Goal: Task Accomplishment & Management: Use online tool/utility

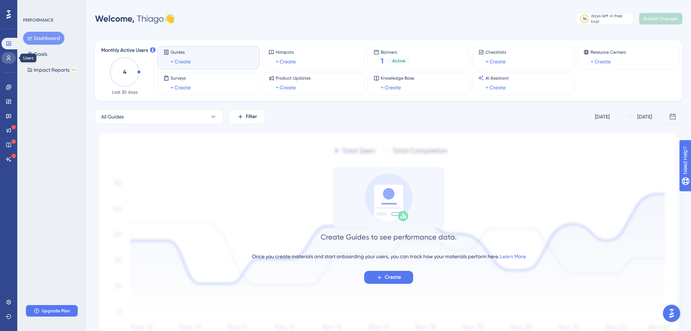
click at [4, 56] on link at bounding box center [8, 58] width 14 height 12
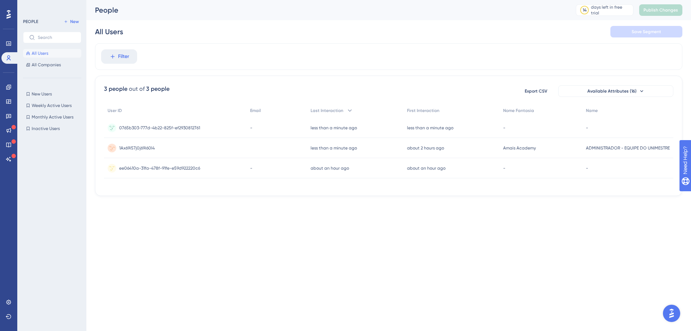
click at [601, 150] on span "ADMINISTRADOR - EQUIPE DO UNIMESTRE" at bounding box center [628, 148] width 84 height 6
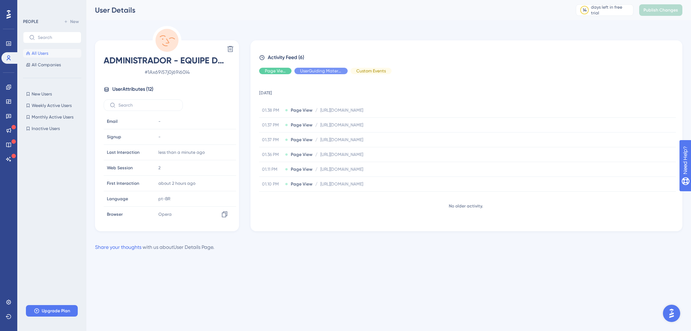
scroll to position [80, 0]
click at [44, 63] on span "All Companies" at bounding box center [46, 65] width 29 height 6
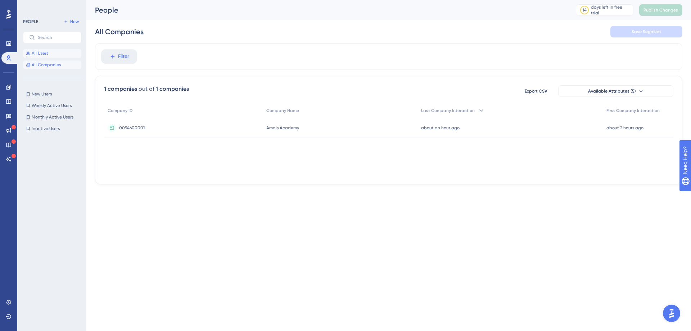
click at [45, 55] on span "All Users" at bounding box center [40, 53] width 17 height 6
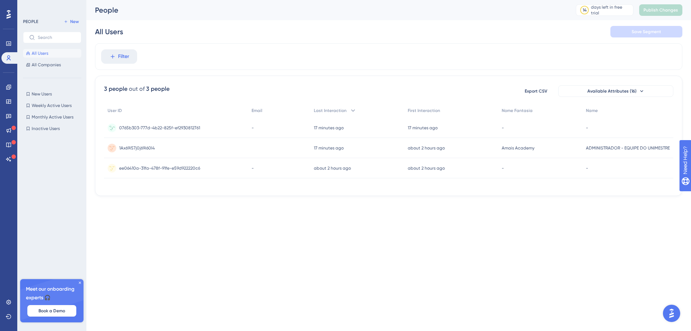
click at [152, 130] on span "0765b303-777d-4b22-825f-ef2930812761" at bounding box center [159, 128] width 81 height 6
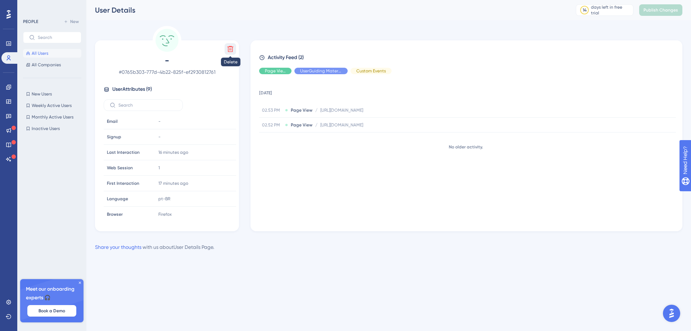
click at [231, 49] on icon at bounding box center [231, 49] width 6 height 6
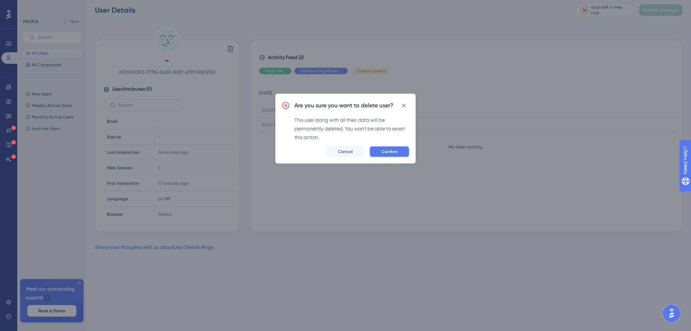
click at [396, 150] on span "Confirm" at bounding box center [390, 152] width 16 height 6
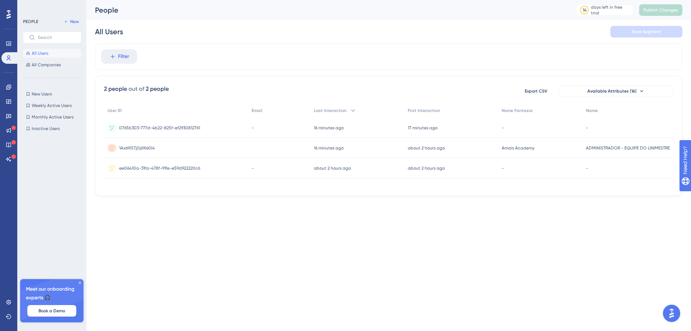
click at [46, 54] on span "All Users" at bounding box center [40, 53] width 17 height 6
click at [79, 281] on icon at bounding box center [80, 283] width 4 height 4
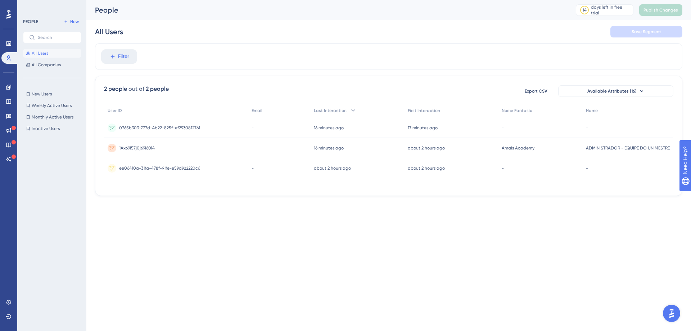
click at [247, 219] on html "Performance Users Engagement Widgets Feedback Product Updates Knowledge Base AI…" at bounding box center [345, 109] width 691 height 219
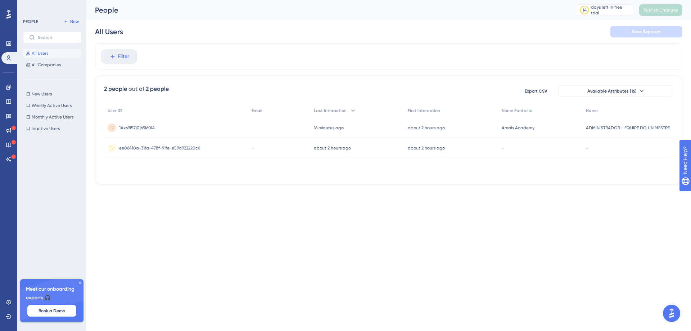
click at [180, 147] on span "ee06410a-31fa-478f-91fe-e59d922220c6" at bounding box center [159, 148] width 81 height 6
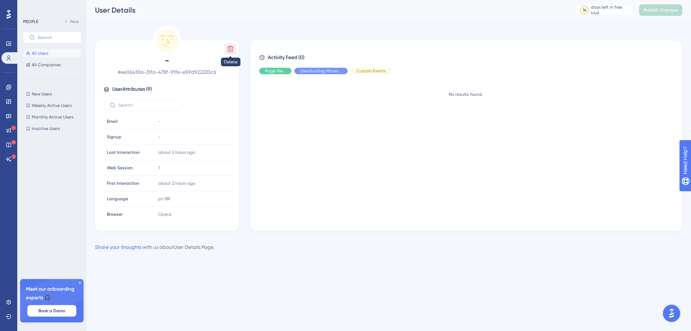
click at [234, 48] on icon at bounding box center [230, 48] width 7 height 7
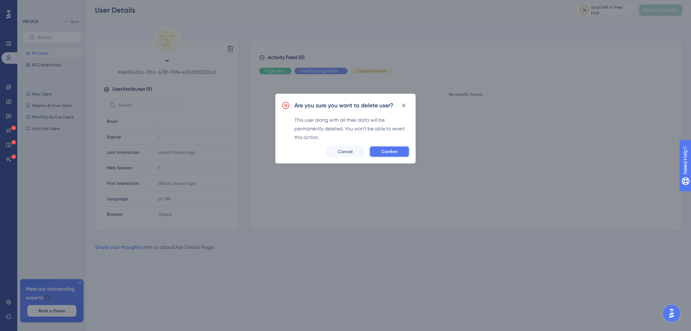
click at [389, 150] on span "Confirm" at bounding box center [390, 152] width 16 height 6
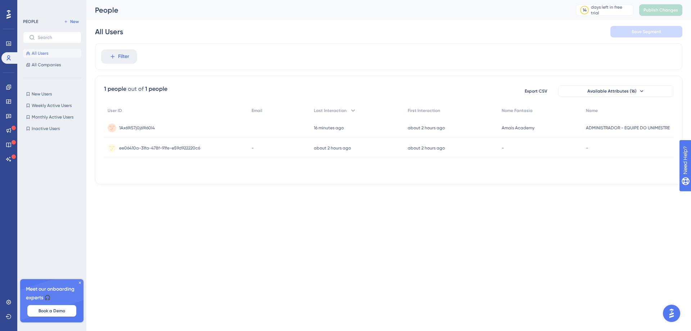
click at [161, 207] on html "Performance Users Engagement Widgets Feedback Product Updates Knowledge Base AI…" at bounding box center [345, 103] width 691 height 207
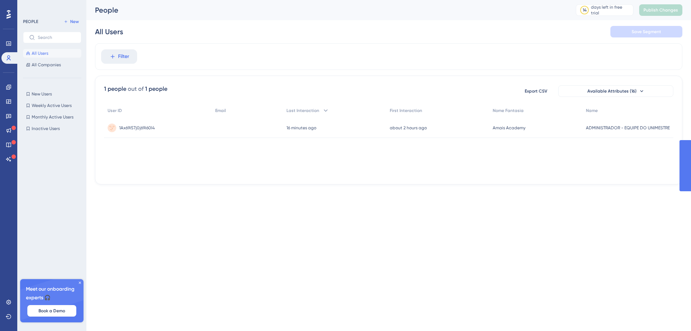
click at [150, 127] on span "1Ax69i57j0j69i60l4" at bounding box center [137, 128] width 36 height 6
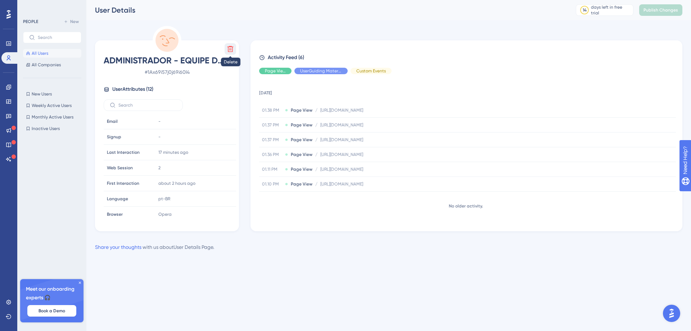
click at [230, 50] on icon at bounding box center [231, 49] width 6 height 6
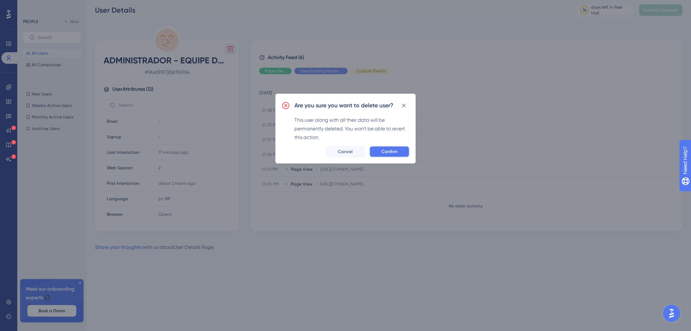
click at [385, 152] on span "Confirm" at bounding box center [390, 152] width 16 height 6
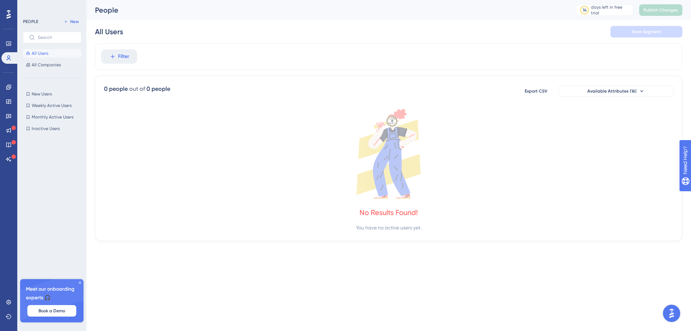
click at [285, 252] on div "Performance Users Engagement Widgets Feedback Product Updates Knowledge Base AI…" at bounding box center [388, 126] width 605 height 252
click at [284, 191] on icon at bounding box center [389, 154] width 570 height 90
click at [52, 65] on span "All Companies" at bounding box center [46, 65] width 29 height 6
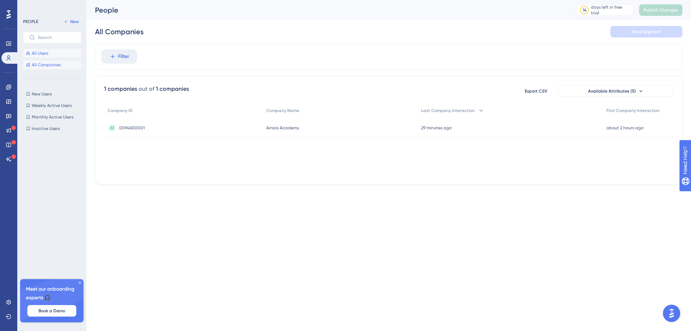
click at [43, 53] on span "All Users" at bounding box center [40, 53] width 17 height 6
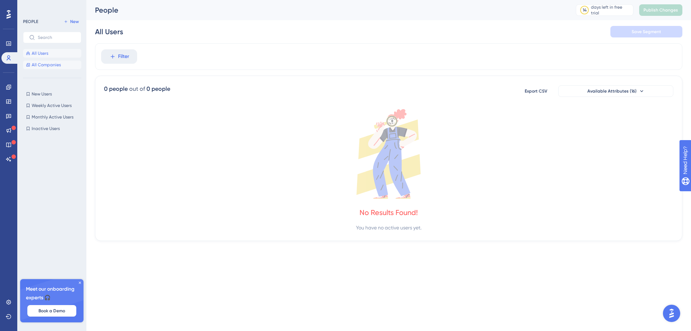
click at [48, 63] on span "All Companies" at bounding box center [46, 65] width 29 height 6
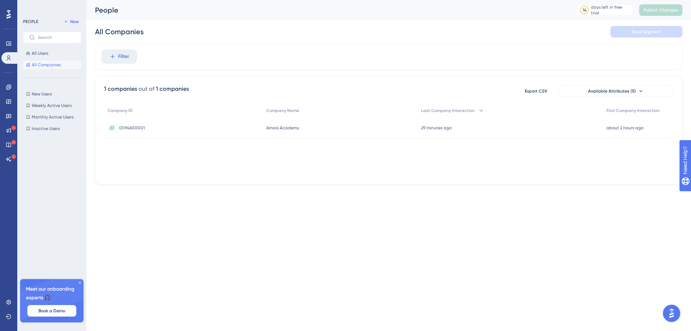
click at [142, 131] on div "0094600001 0094600001" at bounding box center [132, 128] width 26 height 20
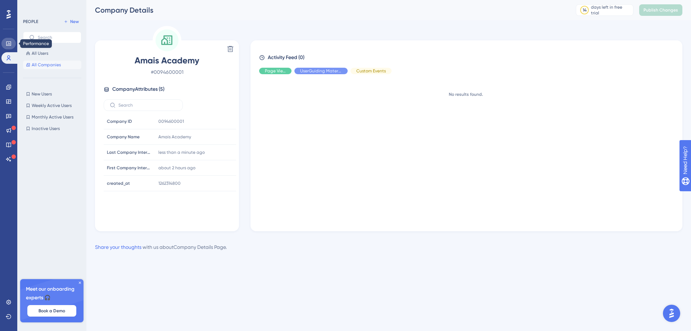
click at [8, 45] on icon at bounding box center [9, 44] width 6 height 6
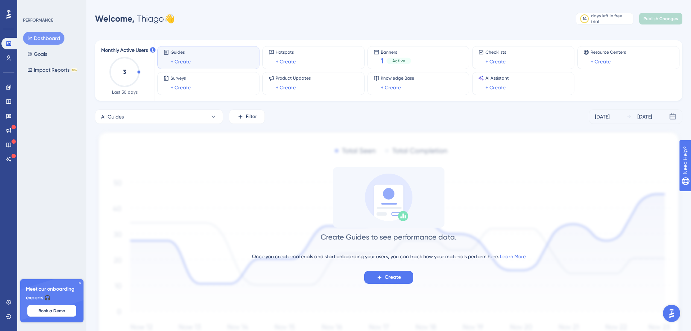
drag, startPoint x: 138, startPoint y: 72, endPoint x: 140, endPoint y: 66, distance: 6.5
click at [140, 66] on icon "3" at bounding box center [125, 72] width 32 height 32
click at [10, 58] on icon at bounding box center [9, 57] width 4 height 5
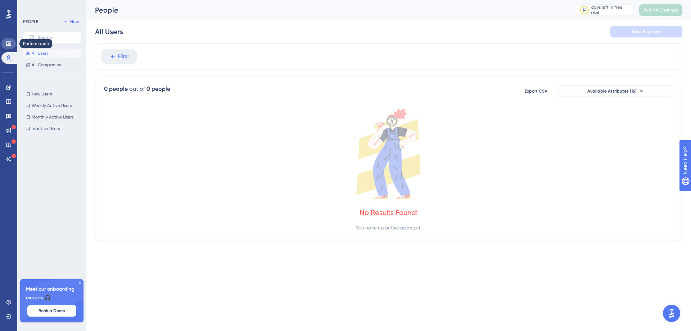
click at [10, 46] on icon at bounding box center [9, 44] width 6 height 6
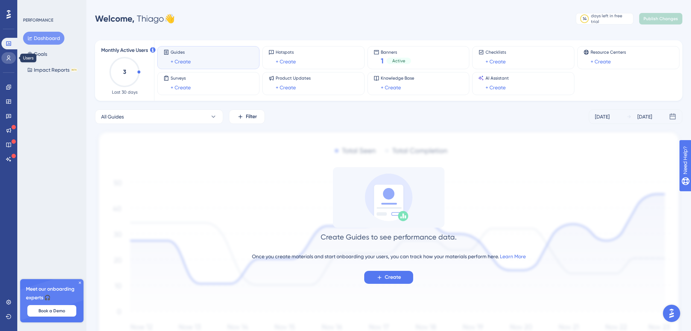
click at [8, 57] on icon at bounding box center [9, 58] width 6 height 6
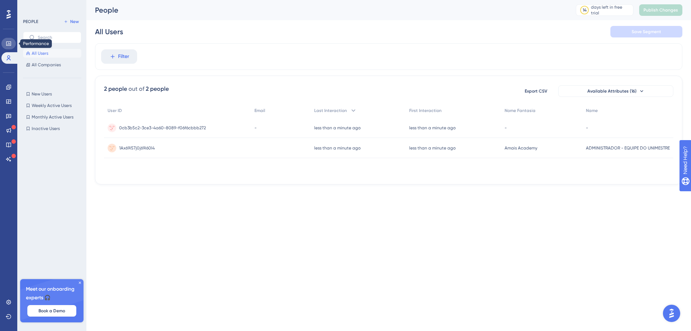
click at [9, 46] on icon at bounding box center [9, 44] width 6 height 6
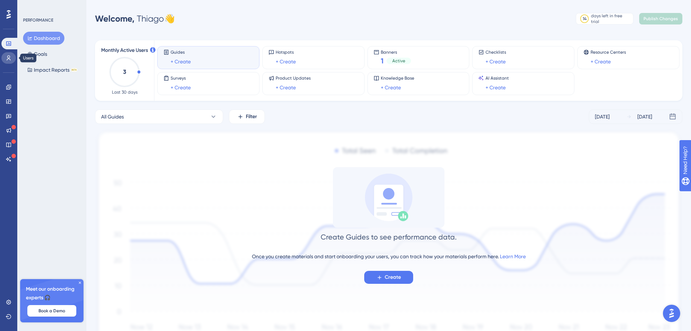
click at [9, 58] on icon at bounding box center [9, 58] width 6 height 6
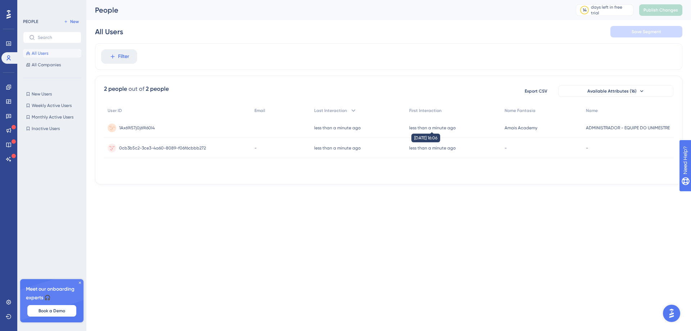
click at [437, 130] on time "less than a minute ago" at bounding box center [432, 127] width 46 height 5
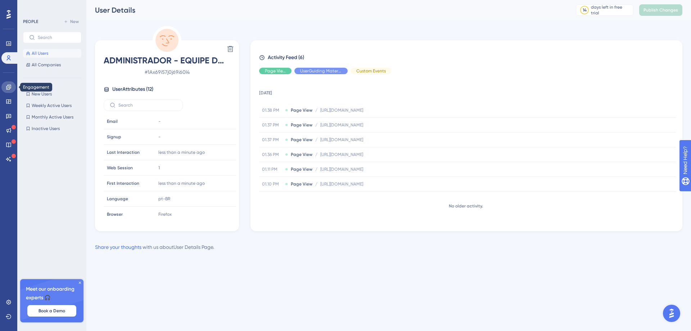
click at [8, 92] on link at bounding box center [8, 87] width 14 height 12
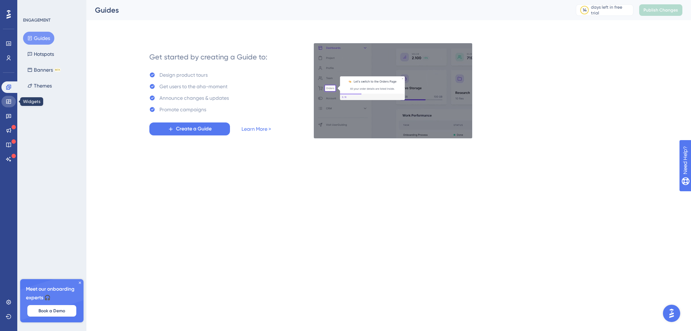
click at [10, 103] on icon at bounding box center [9, 102] width 6 height 6
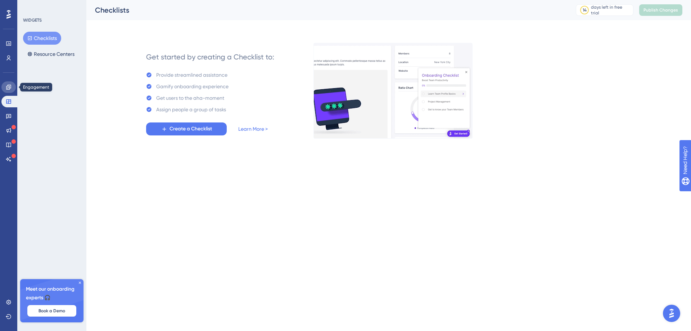
click at [10, 85] on icon at bounding box center [8, 87] width 5 height 5
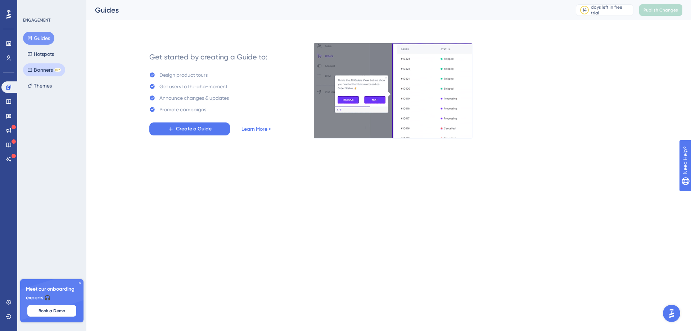
click at [55, 71] on div "BETA" at bounding box center [57, 70] width 6 height 4
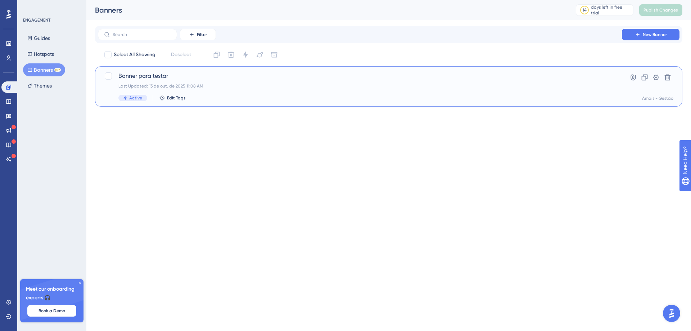
click at [138, 79] on span "Banner para testar" at bounding box center [359, 76] width 483 height 9
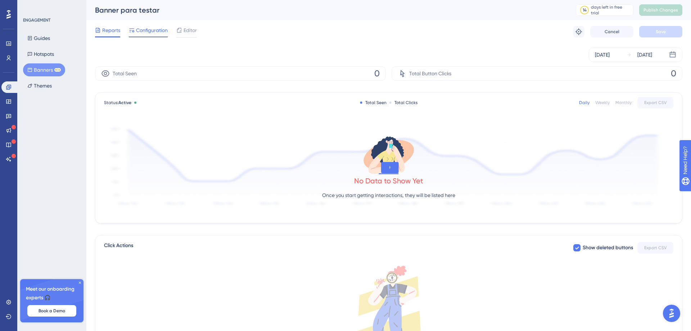
click at [146, 33] on span "Configuration" at bounding box center [152, 30] width 32 height 9
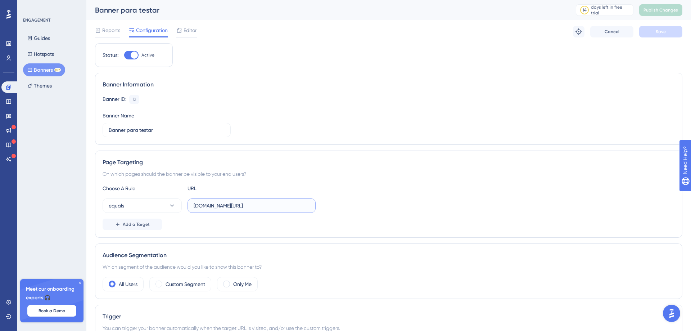
drag, startPoint x: 302, startPoint y: 206, endPoint x: 23, endPoint y: 168, distance: 281.6
click at [194, 202] on input "[DOMAIN_NAME][URL]" at bounding box center [252, 206] width 116 height 8
click at [194, 207] on input "[DOMAIN_NAME][URL]" at bounding box center [252, 206] width 116 height 8
click at [130, 207] on button "equals" at bounding box center [142, 205] width 79 height 14
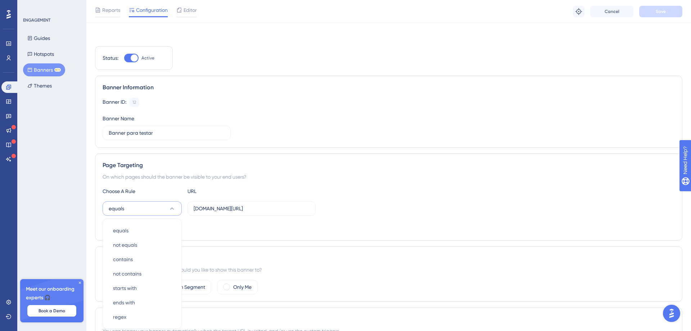
scroll to position [105, 0]
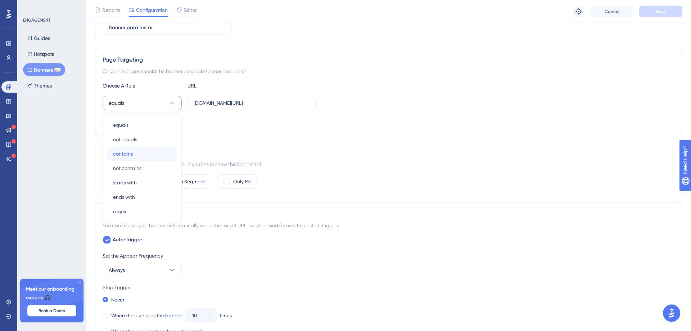
click at [125, 152] on span "contains" at bounding box center [123, 154] width 20 height 9
click at [162, 183] on span at bounding box center [159, 181] width 7 height 7
click at [165, 179] on input "radio" at bounding box center [165, 179] width 0 height 0
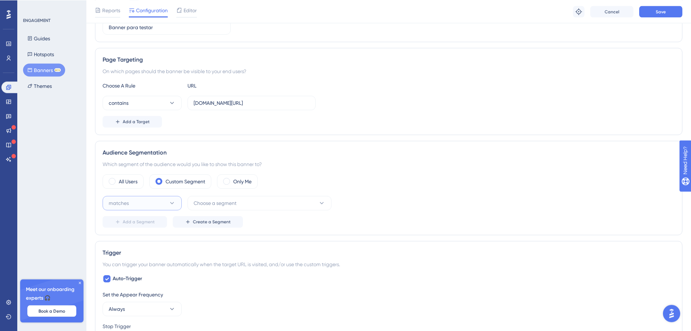
scroll to position [105, 0]
click at [146, 206] on button "matches" at bounding box center [142, 203] width 79 height 14
click at [242, 204] on button "Choose a segment" at bounding box center [260, 203] width 144 height 14
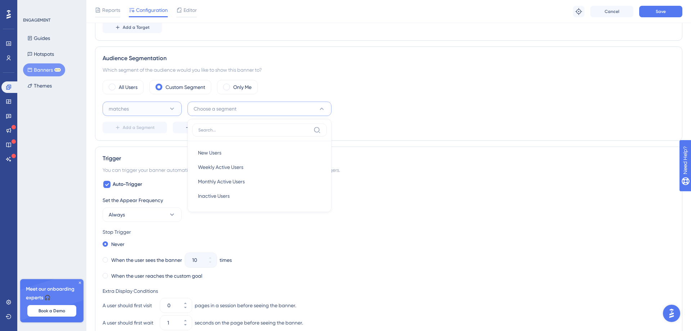
click at [149, 107] on button "matches" at bounding box center [142, 109] width 79 height 14
click at [182, 89] on label "Custom Segment" at bounding box center [186, 87] width 40 height 9
click at [155, 113] on button "matches" at bounding box center [142, 109] width 79 height 14
click at [148, 132] on div "matches matches" at bounding box center [142, 131] width 70 height 14
click at [216, 103] on button "Choose a segment" at bounding box center [260, 109] width 144 height 14
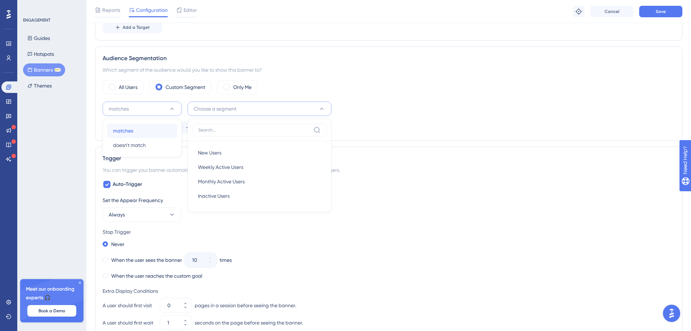
click at [134, 134] on button "matches matches" at bounding box center [142, 131] width 70 height 14
click at [193, 129] on span "Create a Segment" at bounding box center [212, 128] width 38 height 6
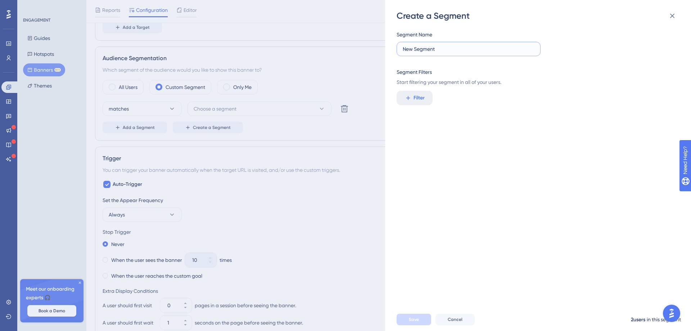
click at [454, 50] on input "New Segment" at bounding box center [469, 49] width 132 height 8
drag, startPoint x: 457, startPoint y: 50, endPoint x: 303, endPoint y: 45, distance: 153.8
click at [403, 45] on input "New Segment" at bounding box center [469, 49] width 132 height 8
type input "Tipo Cliente"
click at [415, 99] on span "Filter" at bounding box center [419, 98] width 11 height 9
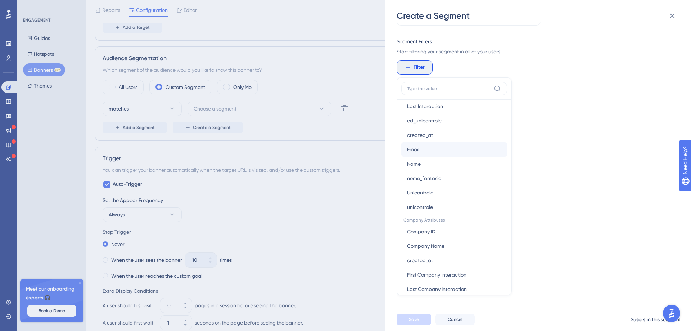
scroll to position [405, 0]
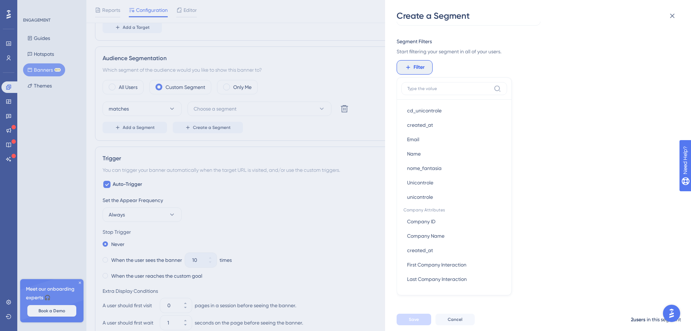
click at [2, 60] on div "Create a Segment Segment Name Tipo Cliente Segment Filters Start filtering your…" at bounding box center [345, 165] width 691 height 331
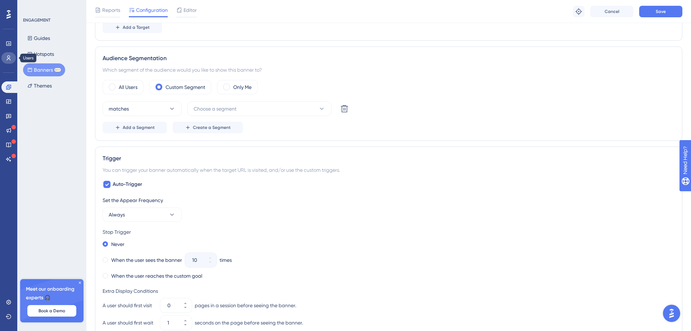
click at [10, 58] on icon at bounding box center [9, 58] width 6 height 6
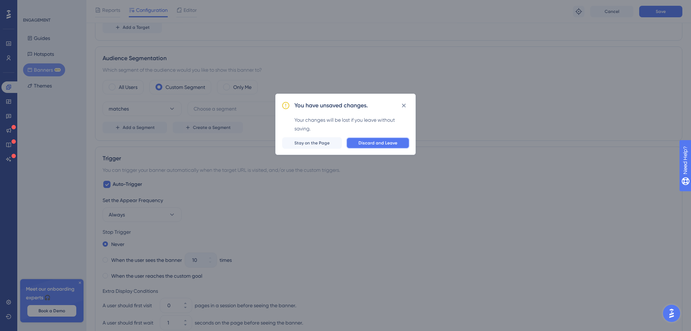
click at [393, 142] on span "Discard and Leave" at bounding box center [378, 143] width 39 height 6
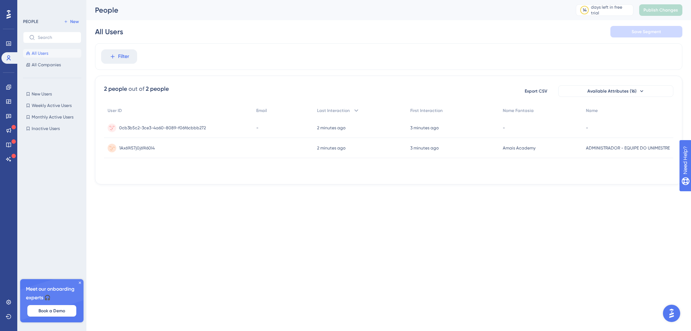
click at [178, 149] on div "1Ax69i57j0j69i60l4 1Ax69i57j0j69i60l4" at bounding box center [178, 148] width 149 height 20
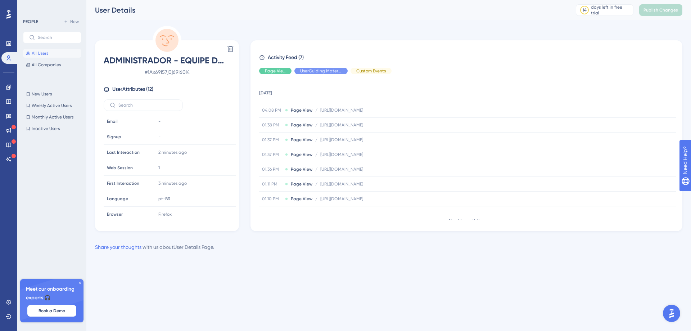
click at [49, 53] on button "All Users" at bounding box center [52, 53] width 58 height 9
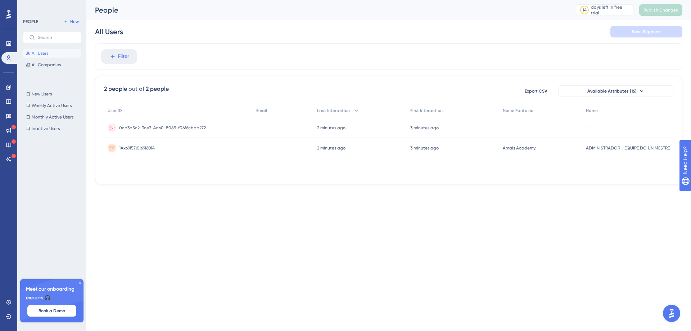
click at [181, 129] on span "0cb3b5c2-3ce3-4a60-8089-f06f6cbbb272" at bounding box center [162, 128] width 87 height 6
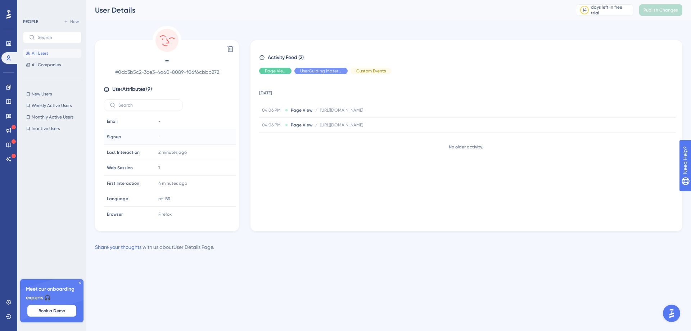
click at [193, 136] on div "-" at bounding box center [195, 137] width 78 height 14
click at [10, 59] on icon at bounding box center [9, 57] width 4 height 5
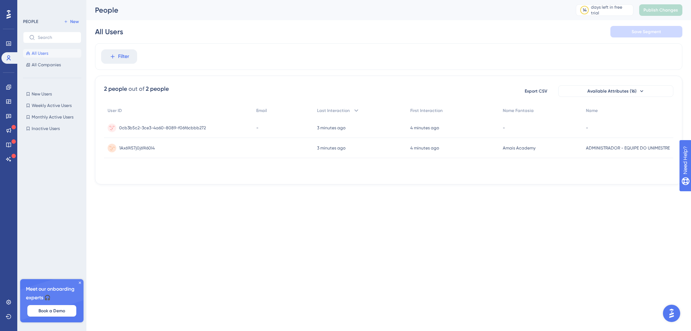
click at [138, 148] on span "1Ax69i57j0j69i60l4" at bounding box center [137, 148] width 36 height 6
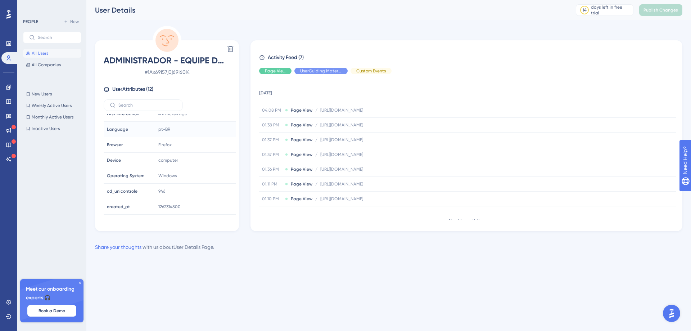
scroll to position [80, 0]
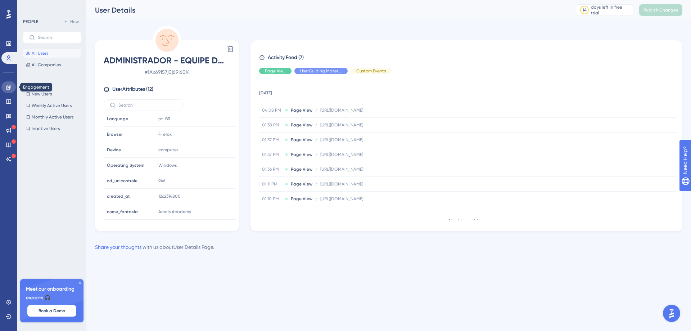
click at [6, 88] on icon at bounding box center [8, 87] width 5 height 5
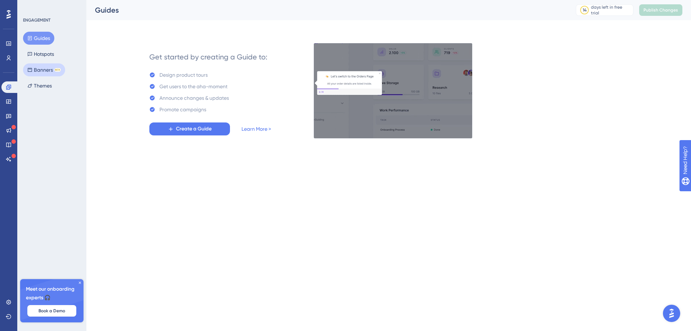
click at [37, 69] on button "Banners BETA" at bounding box center [44, 69] width 42 height 13
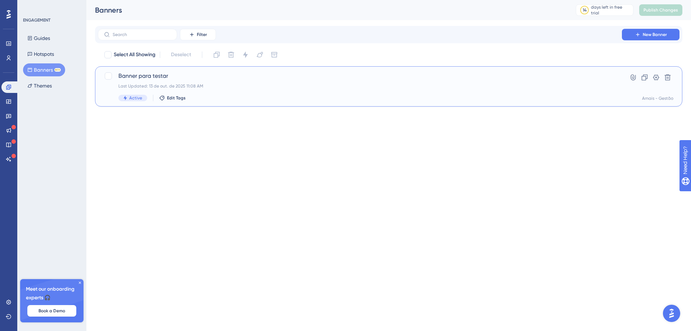
click at [161, 79] on span "Banner para testar" at bounding box center [359, 76] width 483 height 9
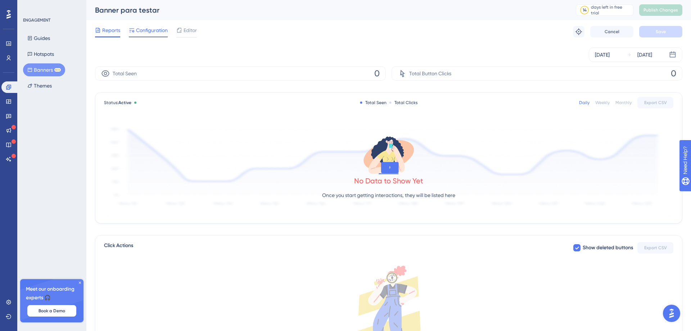
click at [158, 33] on span "Configuration" at bounding box center [152, 30] width 32 height 9
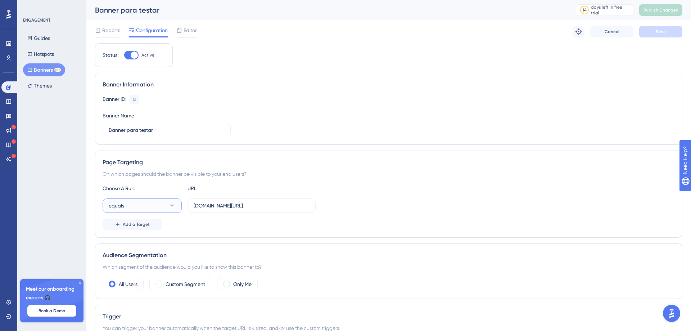
click at [142, 208] on button "equals" at bounding box center [142, 205] width 79 height 14
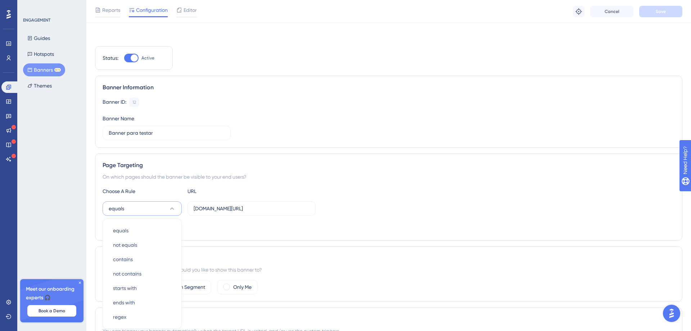
scroll to position [104, 0]
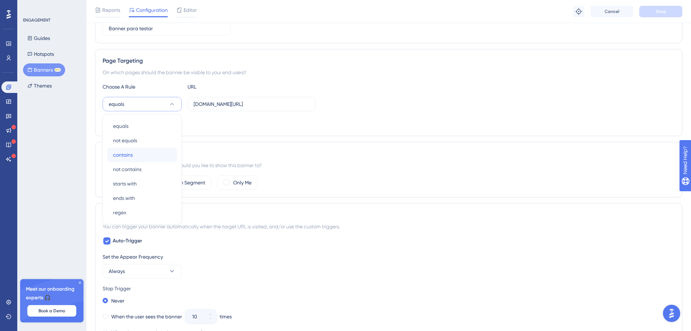
click at [128, 156] on span "contains" at bounding box center [123, 155] width 20 height 9
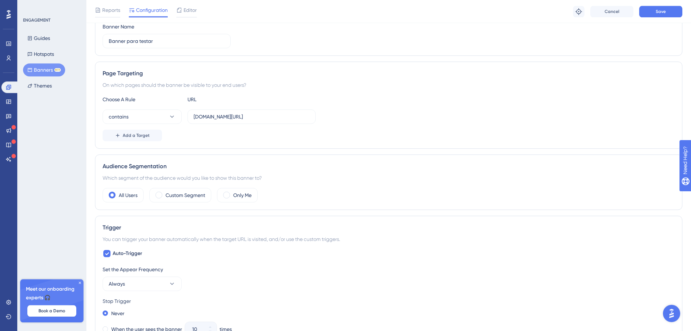
scroll to position [73, 0]
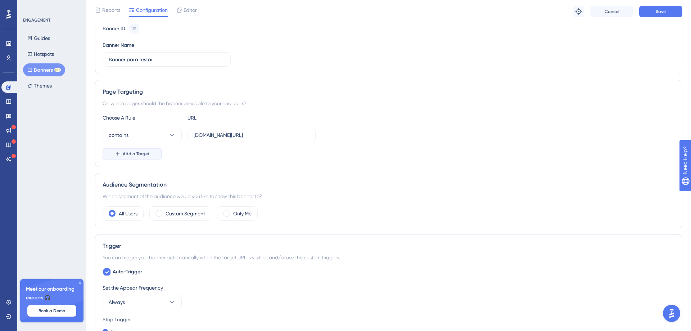
click at [130, 153] on span "Add a Target" at bounding box center [136, 154] width 27 height 6
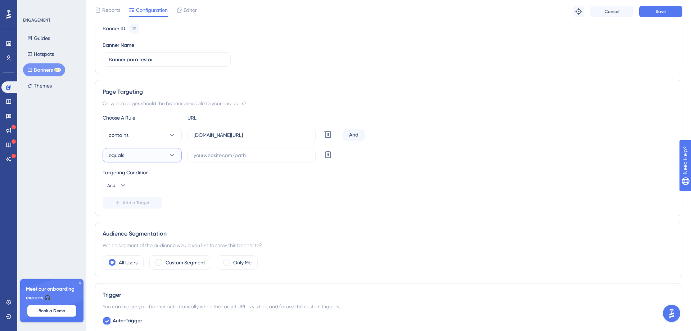
click at [151, 157] on button "equals" at bounding box center [142, 155] width 79 height 14
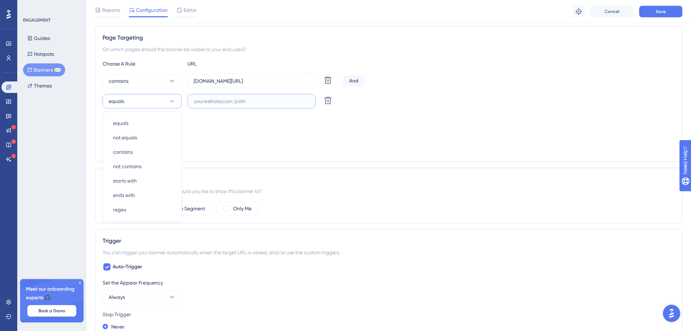
click at [269, 101] on input "text" at bounding box center [252, 101] width 116 height 8
click at [111, 131] on span "And" at bounding box center [111, 132] width 8 height 6
drag, startPoint x: 203, startPoint y: 128, endPoint x: 271, endPoint y: 111, distance: 70.1
click at [203, 128] on div "Targeting Condition And And And Or Or" at bounding box center [389, 125] width 573 height 23
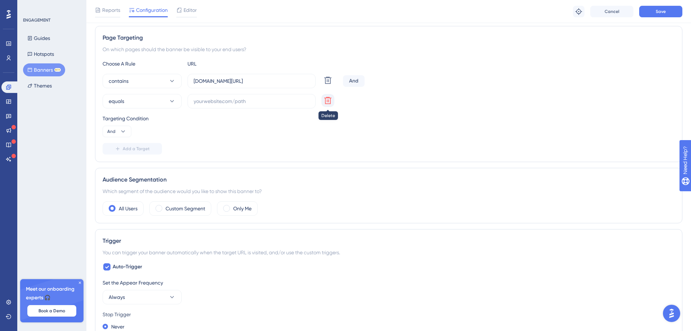
click at [327, 105] on button at bounding box center [328, 100] width 13 height 13
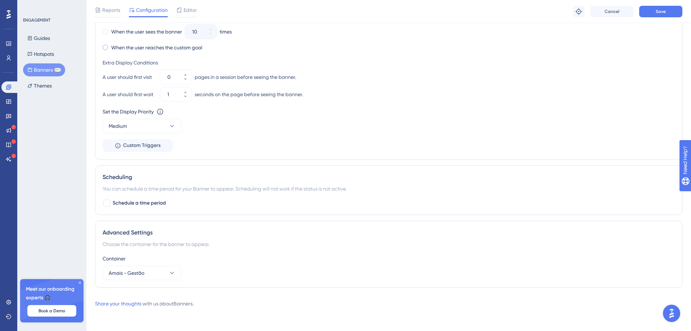
scroll to position [169, 0]
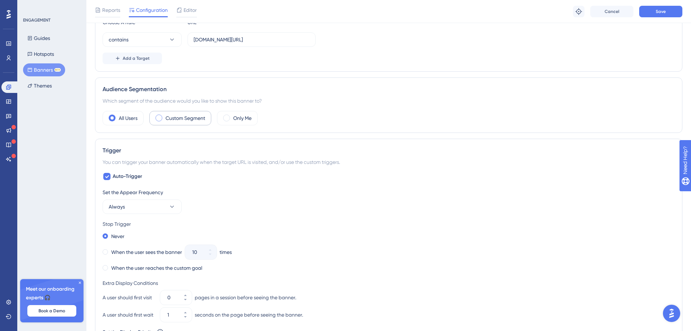
click at [187, 121] on label "Custom Segment" at bounding box center [186, 118] width 40 height 9
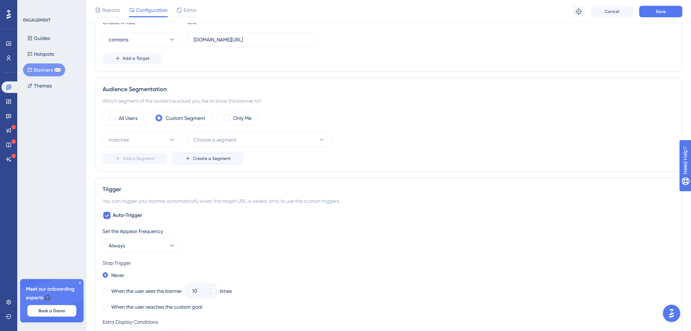
click at [211, 158] on span "Create a Segment" at bounding box center [212, 159] width 38 height 6
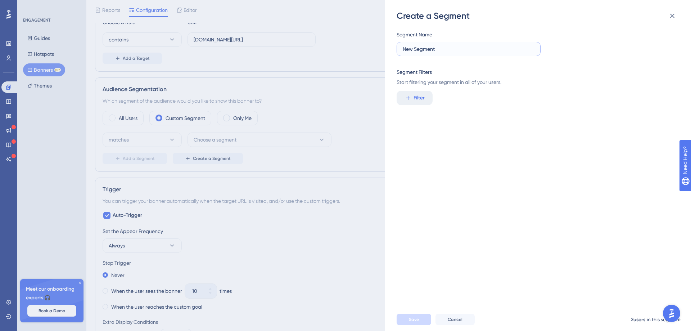
drag, startPoint x: 469, startPoint y: 48, endPoint x: 185, endPoint y: -19, distance: 291.8
click at [403, 45] on input "New Segment" at bounding box center [469, 49] width 132 height 8
type input "c"
type input "Código Unicontrole"
click at [424, 99] on span "Filter" at bounding box center [419, 98] width 11 height 9
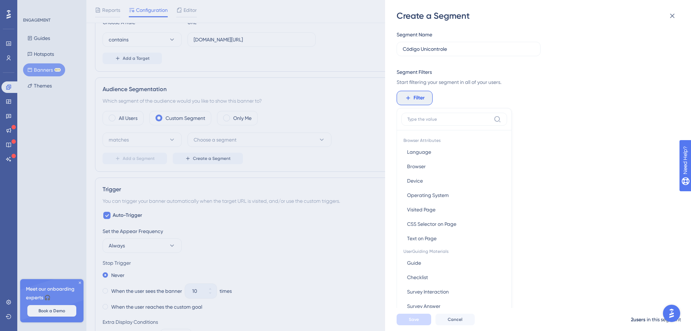
scroll to position [52, 0]
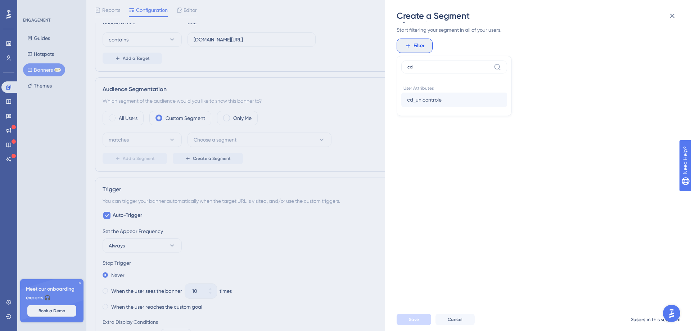
type input "cd"
click at [431, 100] on span "cd_unicontrole" at bounding box center [424, 99] width 35 height 9
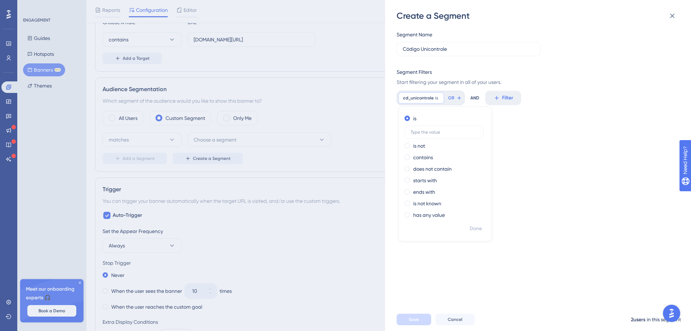
scroll to position [0, 0]
click at [423, 131] on input "text" at bounding box center [444, 132] width 67 height 5
type input "1538"
click at [463, 49] on input "Código Unicontrole" at bounding box center [469, 49] width 132 height 8
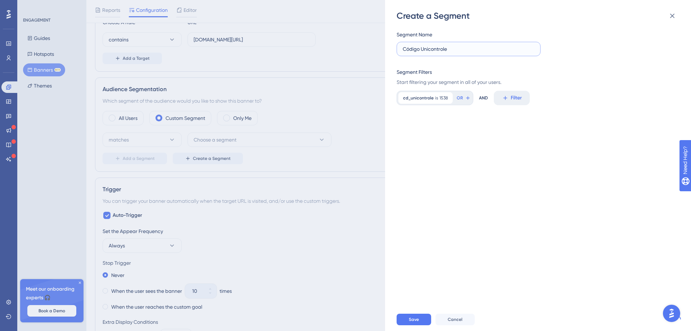
drag, startPoint x: 466, startPoint y: 51, endPoint x: 135, endPoint y: 51, distance: 330.9
click at [403, 51] on input "Código Unicontrole" at bounding box center [469, 49] width 132 height 8
type input "R"
type input "Clientes Inspira"
click at [405, 320] on button "Save" at bounding box center [414, 320] width 35 height 12
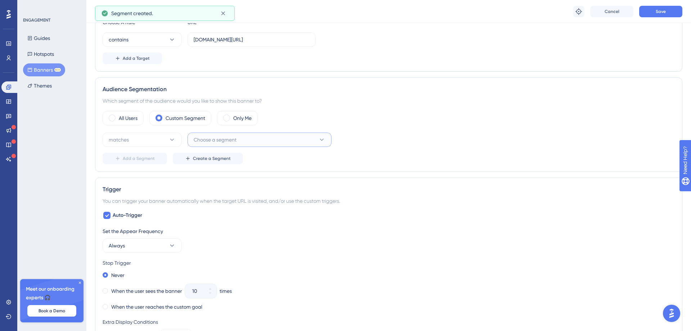
click at [249, 142] on button "Choose a segment" at bounding box center [260, 140] width 144 height 14
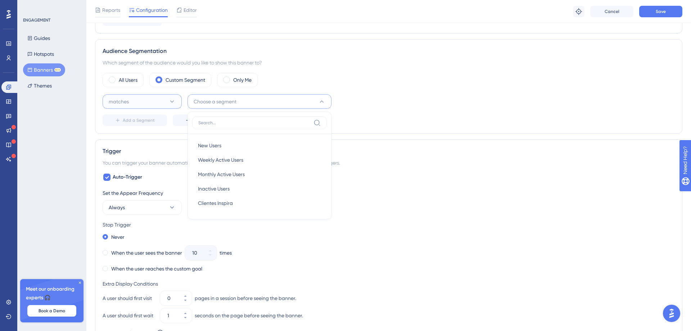
click at [142, 103] on button "matches" at bounding box center [142, 101] width 79 height 14
click at [145, 135] on span "doesn't match" at bounding box center [129, 138] width 33 height 9
click at [255, 103] on button "Choose a segment" at bounding box center [260, 101] width 144 height 14
click at [241, 202] on div "Clientes Inspira Clientes Inspira" at bounding box center [259, 203] width 135 height 14
click at [206, 201] on span "Clientes Inspira" at bounding box center [215, 203] width 35 height 9
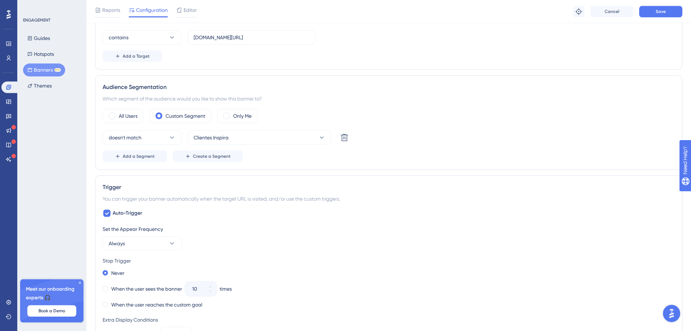
scroll to position [0, 0]
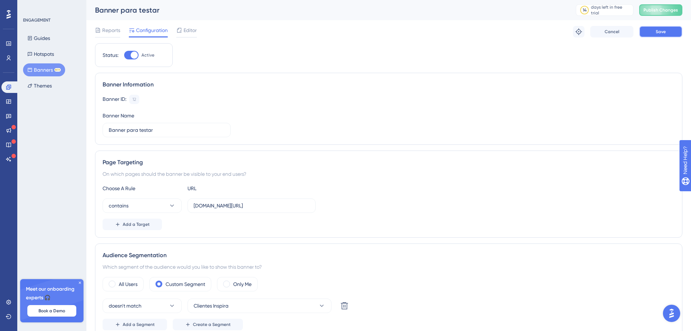
click at [660, 31] on span "Save" at bounding box center [661, 32] width 10 height 6
click at [659, 10] on span "Publish Changes" at bounding box center [661, 10] width 35 height 6
click at [112, 286] on span at bounding box center [112, 284] width 7 height 7
click at [118, 282] on input "radio" at bounding box center [118, 282] width 0 height 0
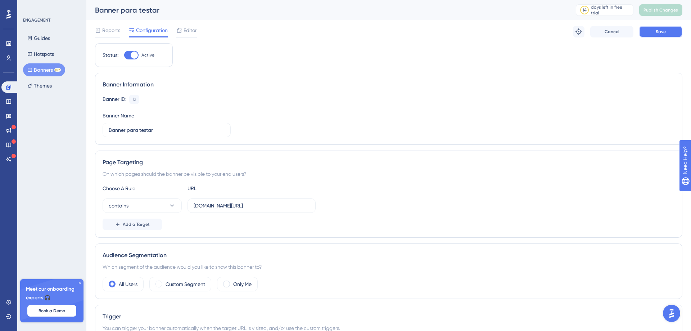
click at [667, 33] on button "Save" at bounding box center [661, 32] width 43 height 12
click at [674, 9] on span "Publish Changes" at bounding box center [661, 10] width 35 height 6
click at [191, 31] on span "Editor" at bounding box center [190, 30] width 13 height 9
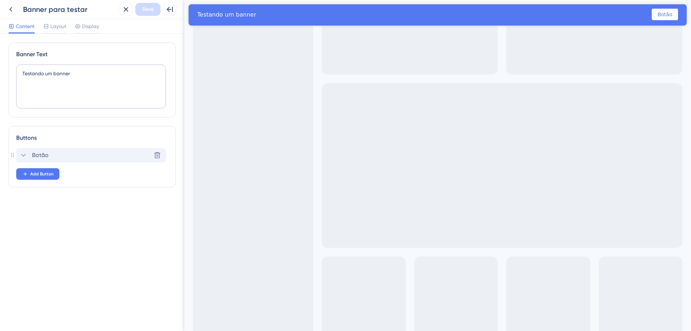
click at [25, 154] on icon at bounding box center [23, 155] width 5 height 3
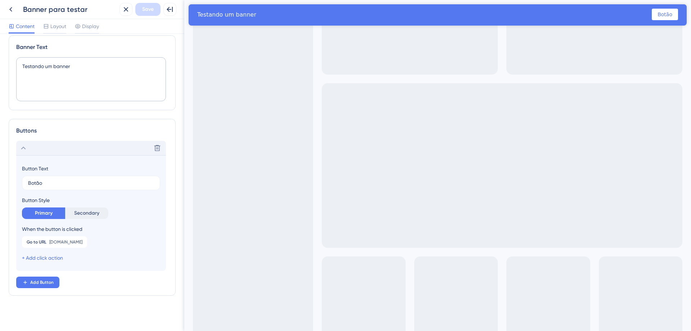
scroll to position [8, 0]
click at [74, 240] on span "[DOMAIN_NAME]" at bounding box center [65, 241] width 33 height 6
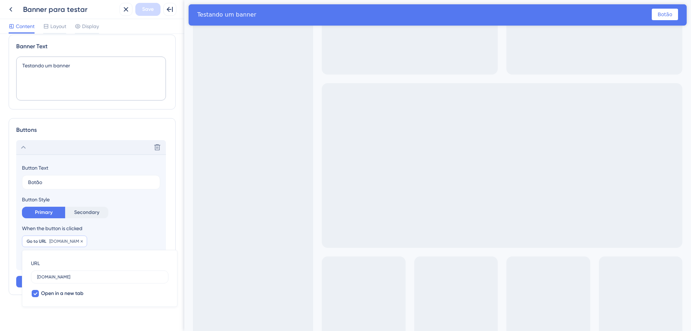
click at [71, 242] on span "[DOMAIN_NAME]" at bounding box center [65, 241] width 33 height 6
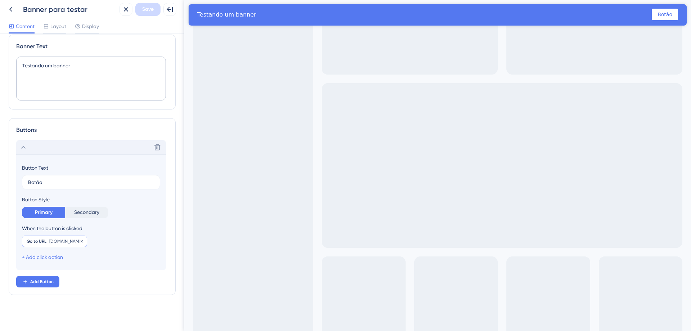
click at [77, 240] on span "[DOMAIN_NAME]" at bounding box center [65, 241] width 33 height 6
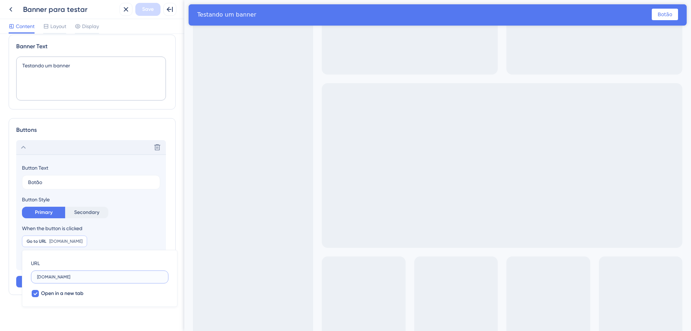
click at [79, 276] on input "[DOMAIN_NAME]" at bounding box center [99, 276] width 125 height 5
click at [36, 277] on label "[DOMAIN_NAME]" at bounding box center [100, 276] width 138 height 13
click at [37, 277] on input "[DOMAIN_NAME]" at bounding box center [99, 276] width 125 height 5
click at [119, 276] on input "[DOMAIN_NAME]" at bounding box center [99, 276] width 125 height 5
drag, startPoint x: 126, startPoint y: 274, endPoint x: 0, endPoint y: 219, distance: 138.2
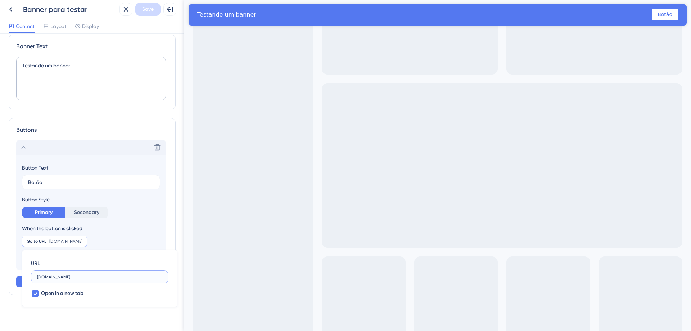
click at [0, 227] on div "Banner Text Testando um banner Buttons Delete Button Text Botão Button Style Pr…" at bounding box center [92, 182] width 184 height 297
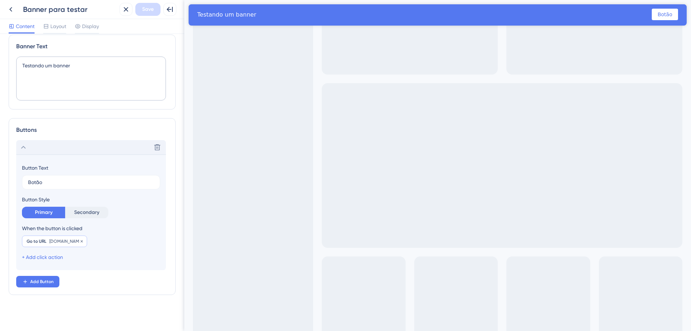
click at [60, 239] on span "[DOMAIN_NAME]" at bounding box center [65, 241] width 33 height 6
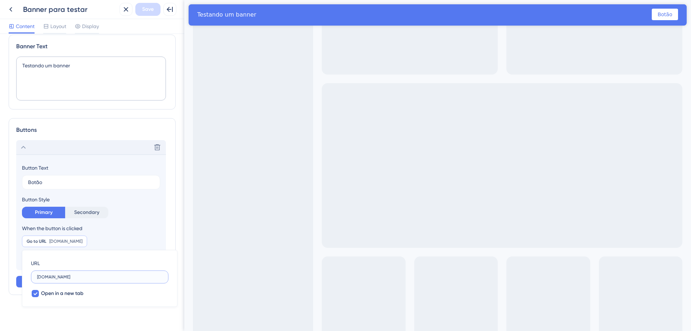
click at [100, 275] on input "[DOMAIN_NAME]" at bounding box center [99, 276] width 125 height 5
click at [105, 277] on input "[DOMAIN_NAME]" at bounding box center [99, 276] width 125 height 5
drag, startPoint x: 38, startPoint y: 277, endPoint x: 166, endPoint y: 277, distance: 127.8
click at [166, 277] on label "[DOMAIN_NAME]" at bounding box center [100, 276] width 138 height 13
click at [162, 277] on input "[DOMAIN_NAME]" at bounding box center [99, 276] width 125 height 5
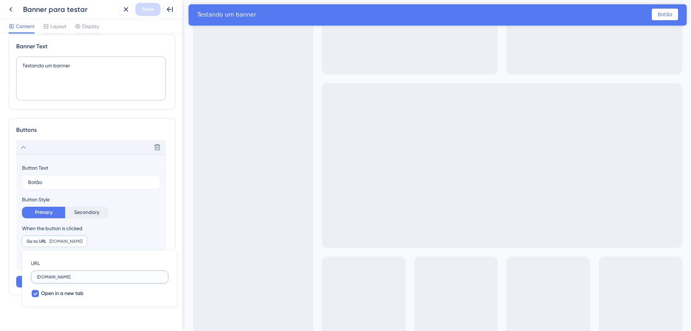
click at [122, 277] on input "[DOMAIN_NAME]" at bounding box center [99, 276] width 125 height 5
click at [33, 291] on icon at bounding box center [35, 294] width 4 height 6
click at [33, 291] on div at bounding box center [35, 293] width 7 height 7
checkbox input "true"
click at [57, 275] on input "[DOMAIN_NAME]" at bounding box center [99, 276] width 125 height 5
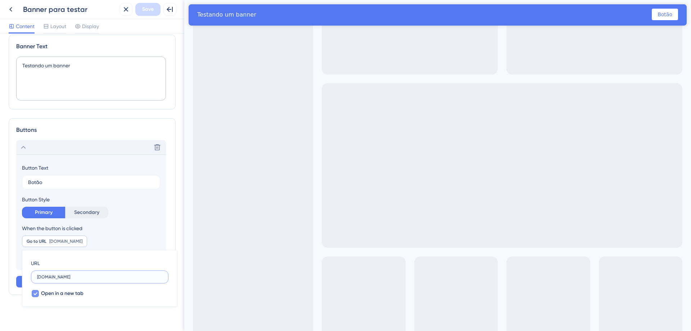
click at [85, 276] on input "[DOMAIN_NAME]" at bounding box center [99, 276] width 125 height 5
click at [162, 148] on button at bounding box center [158, 148] width 12 height 12
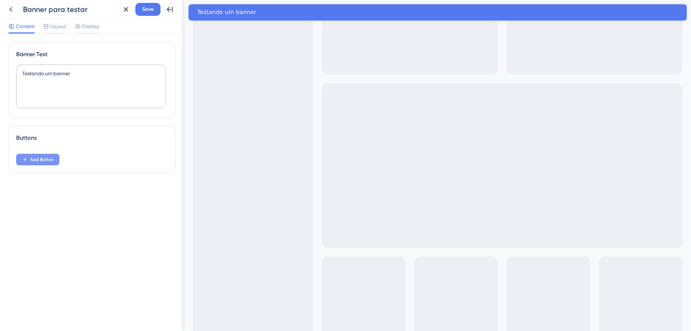
click at [55, 160] on button "Add Button" at bounding box center [37, 160] width 43 height 12
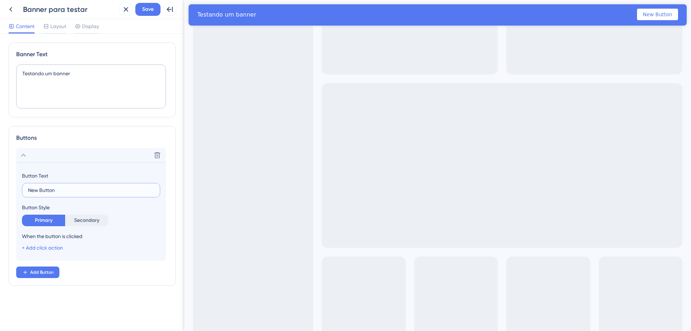
click at [70, 189] on input "New Button" at bounding box center [91, 190] width 126 height 8
click at [0, 154] on div "Banner Text Testando um banner Buttons Delete Button Text New Button Button Sty…" at bounding box center [92, 182] width 184 height 297
click at [67, 194] on label "New Button" at bounding box center [91, 190] width 138 height 14
click at [67, 194] on input "New Button" at bounding box center [91, 190] width 126 height 8
type input "Clique aqui"
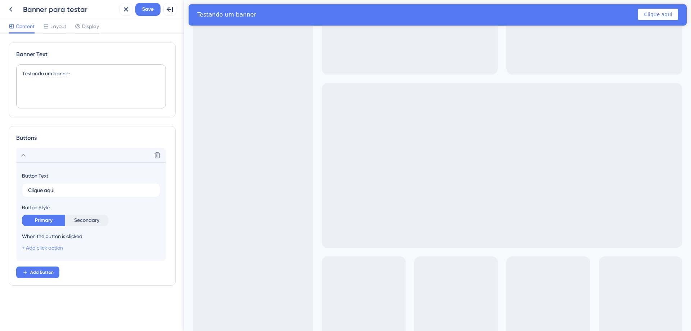
click at [52, 247] on link "+ Add click action" at bounding box center [42, 248] width 41 height 6
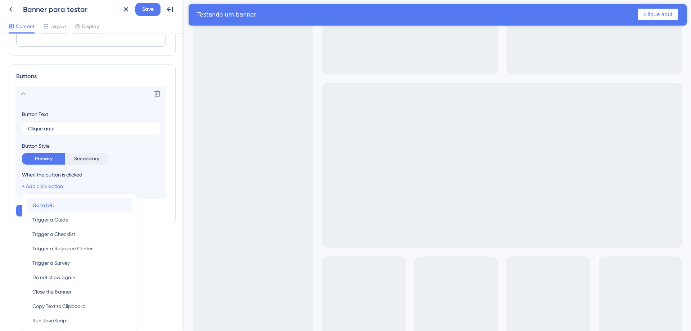
click at [59, 205] on button "Go to URL Go to URL" at bounding box center [80, 205] width 106 height 14
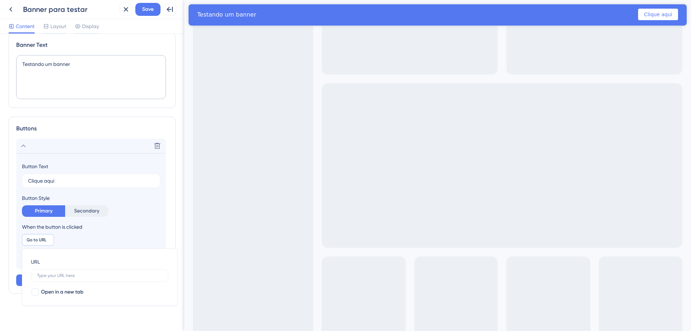
scroll to position [8, 0]
click at [66, 277] on input "text" at bounding box center [99, 276] width 125 height 5
paste input "[URL][DOMAIN_NAME]"
type input "[URL][DOMAIN_NAME]"
click at [36, 292] on div at bounding box center [35, 293] width 7 height 7
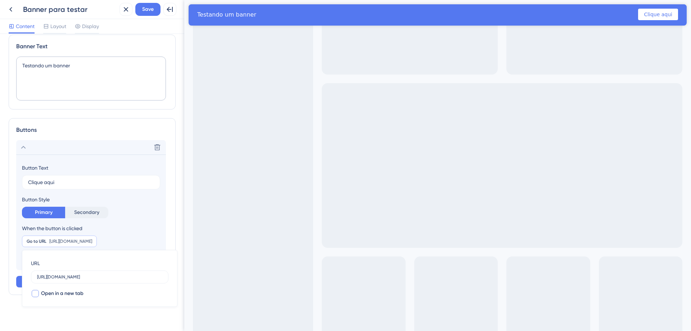
checkbox input "true"
click at [147, 10] on span "Save" at bounding box center [148, 9] width 12 height 9
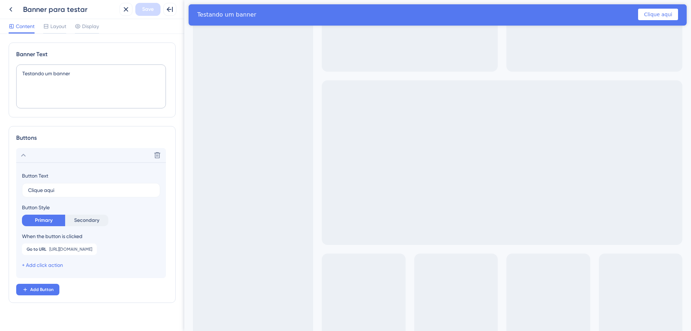
scroll to position [0, 0]
click at [122, 9] on icon at bounding box center [126, 9] width 9 height 9
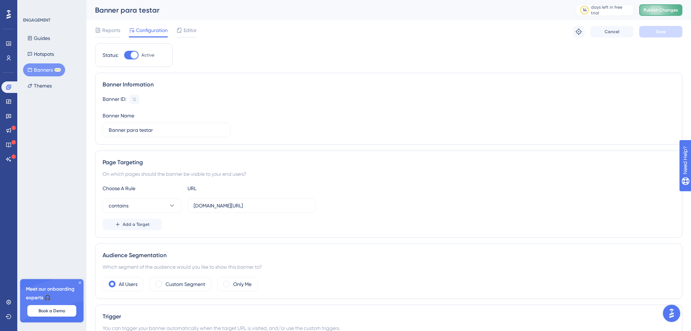
click at [665, 11] on span "Publish Changes" at bounding box center [661, 10] width 35 height 6
click at [168, 284] on label "Custom Segment" at bounding box center [186, 284] width 40 height 9
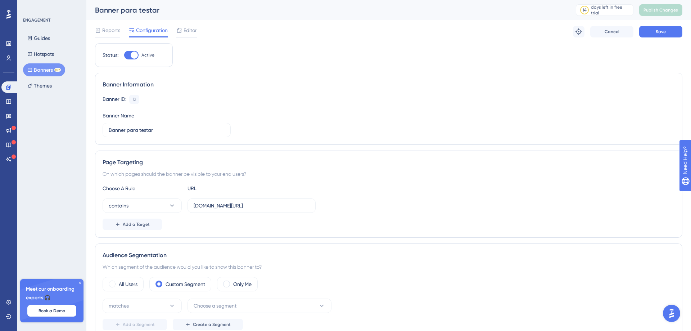
scroll to position [147, 0]
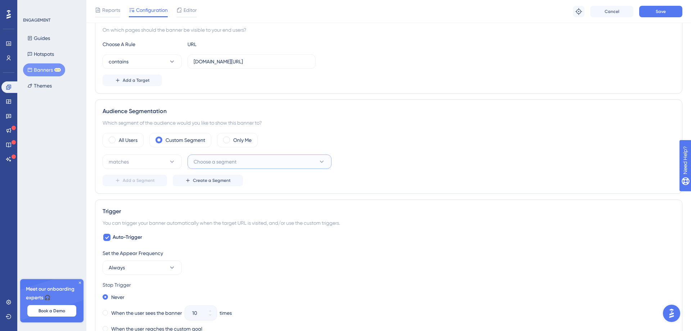
click at [256, 163] on button "Choose a segment" at bounding box center [260, 161] width 144 height 14
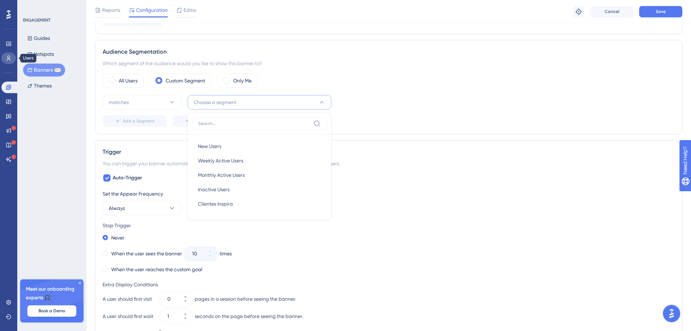
click at [8, 59] on icon at bounding box center [9, 58] width 6 height 6
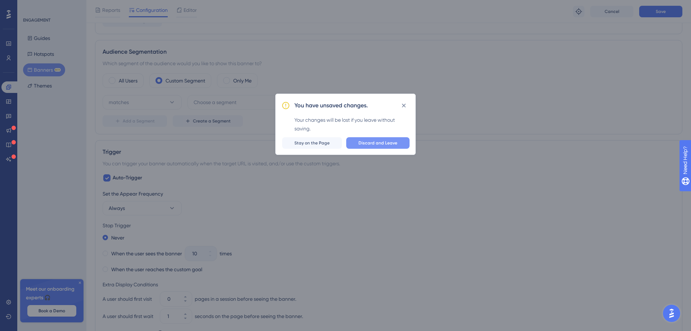
click at [389, 144] on span "Discard and Leave" at bounding box center [378, 143] width 39 height 6
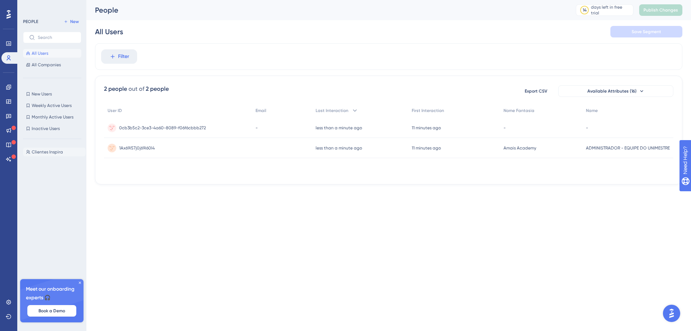
click at [42, 152] on span "Clientes Inspira" at bounding box center [47, 152] width 31 height 6
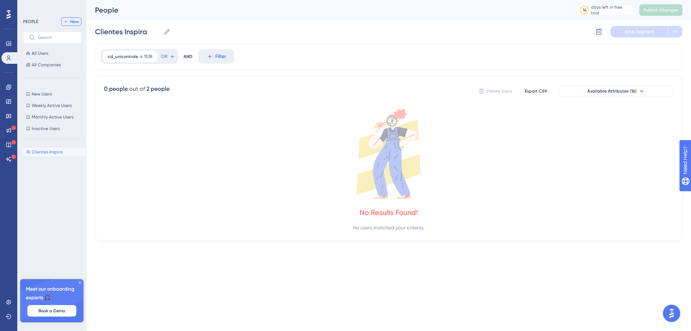
click at [76, 21] on span "New" at bounding box center [74, 22] width 9 height 6
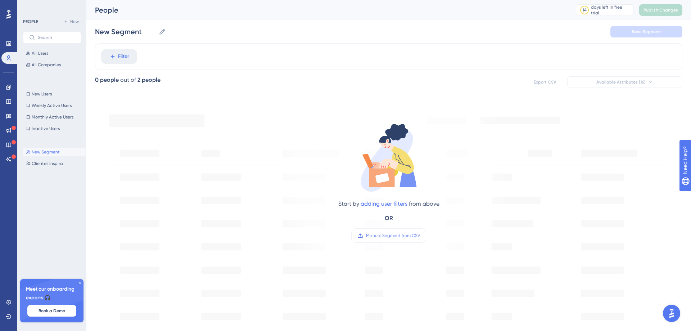
click at [131, 35] on input "New Segment" at bounding box center [125, 32] width 61 height 10
drag, startPoint x: 149, startPoint y: 32, endPoint x: 27, endPoint y: 18, distance: 122.6
click at [95, 27] on input "New Segment" at bounding box center [125, 32] width 61 height 10
type input "Clientes Não Inspira"
click at [121, 60] on span "Filter" at bounding box center [123, 56] width 11 height 9
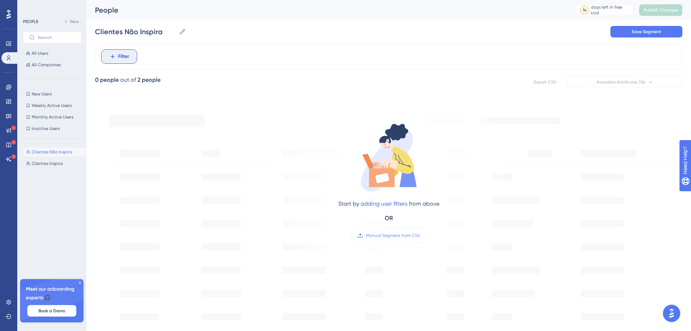
scroll to position [21, 0]
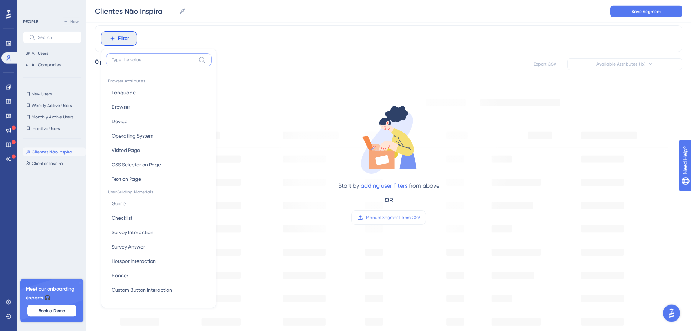
click at [145, 57] on input at bounding box center [154, 60] width 84 height 6
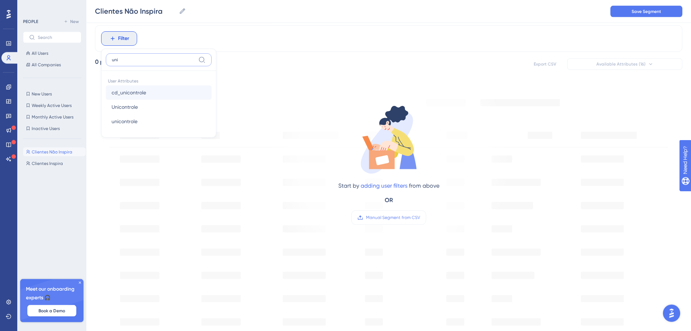
type input "uni"
click at [136, 95] on span "cd_unicontrole" at bounding box center [129, 92] width 35 height 9
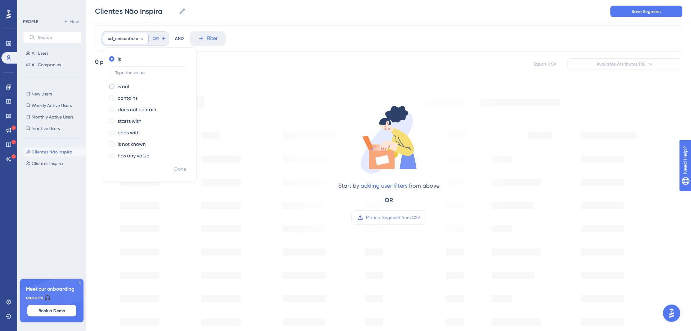
click at [138, 87] on div "is not" at bounding box center [148, 86] width 79 height 9
click at [139, 85] on input "text" at bounding box center [148, 84] width 67 height 5
type input "1538"
click at [184, 172] on span "Done" at bounding box center [180, 169] width 12 height 9
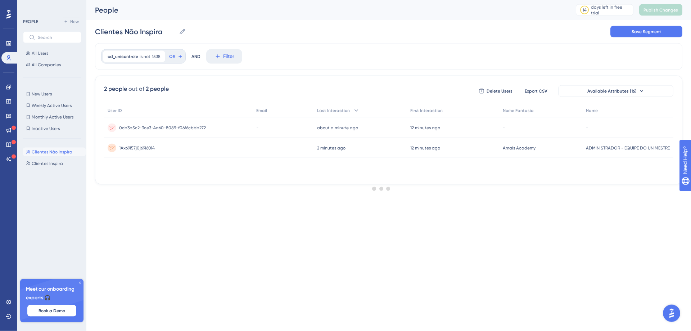
scroll to position [0, 0]
click at [673, 31] on button "Save Segment" at bounding box center [647, 32] width 72 height 12
click at [45, 165] on span "Clientes Inspira" at bounding box center [47, 164] width 31 height 6
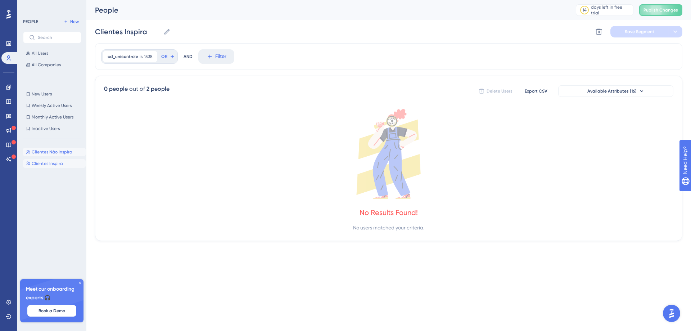
click at [65, 152] on span "Clientes Não Inspira" at bounding box center [52, 152] width 41 height 6
type input "Clientes Não Inspira"
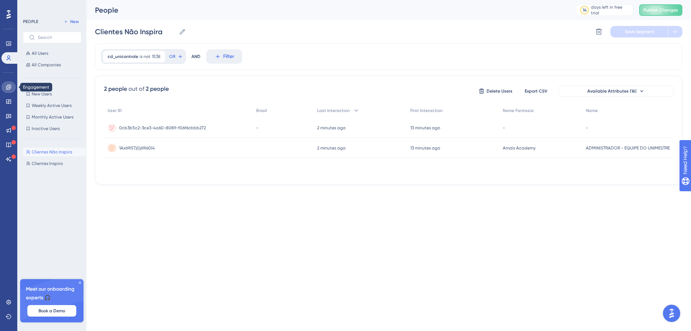
click at [10, 90] on icon at bounding box center [9, 87] width 6 height 6
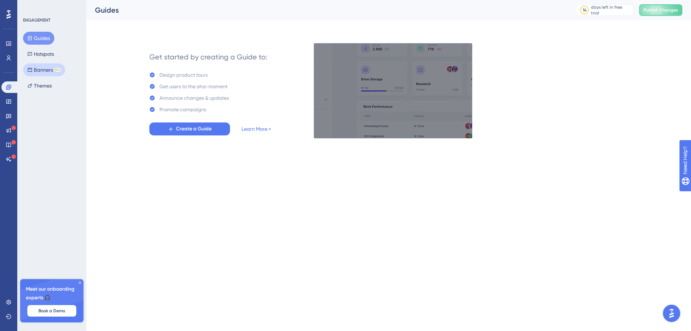
click at [35, 73] on button "Banners BETA" at bounding box center [44, 69] width 42 height 13
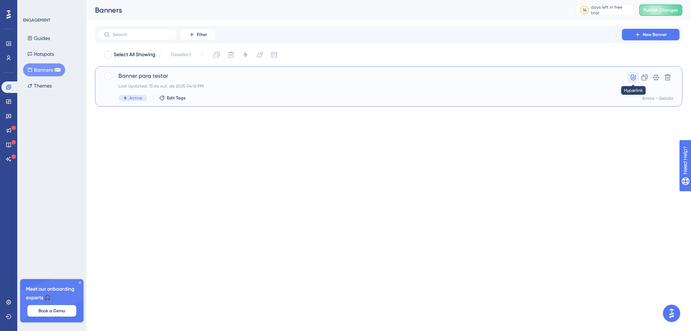
click at [636, 79] on icon at bounding box center [633, 78] width 5 height 6
click at [659, 77] on icon at bounding box center [657, 78] width 6 height 6
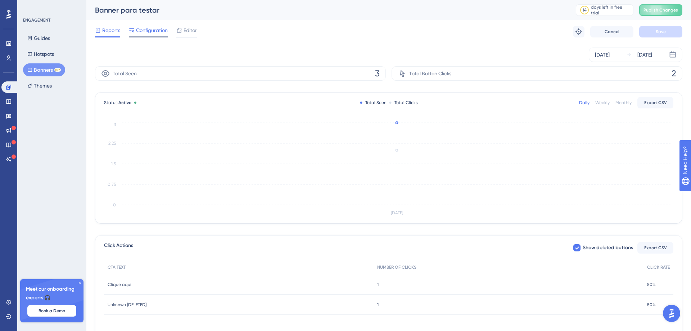
click at [143, 32] on span "Configuration" at bounding box center [152, 30] width 32 height 9
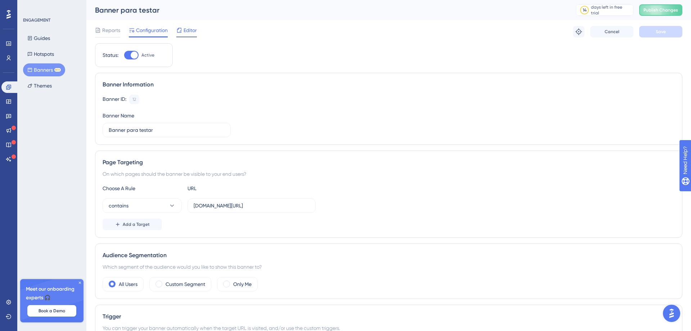
click at [188, 33] on span "Editor" at bounding box center [190, 30] width 13 height 9
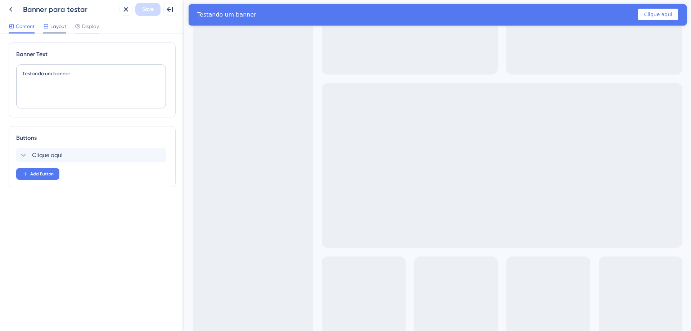
click at [57, 28] on span "Layout" at bounding box center [58, 26] width 16 height 9
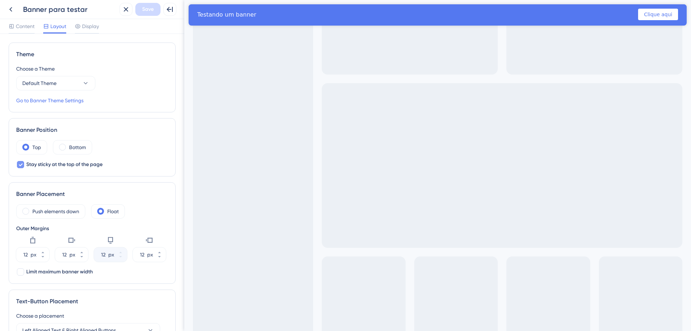
click at [62, 167] on span "Stay sticky at the top of the page" at bounding box center [64, 164] width 76 height 9
checkbox input "true"
click at [62, 212] on label "Push elements down" at bounding box center [55, 211] width 47 height 9
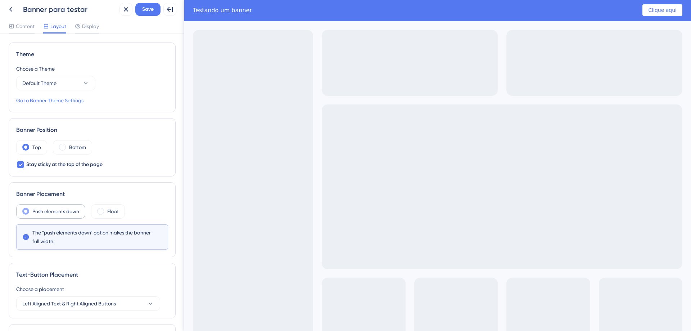
click at [62, 212] on label "Push elements down" at bounding box center [55, 211] width 47 height 9
click at [112, 210] on label "Float" at bounding box center [113, 211] width 12 height 9
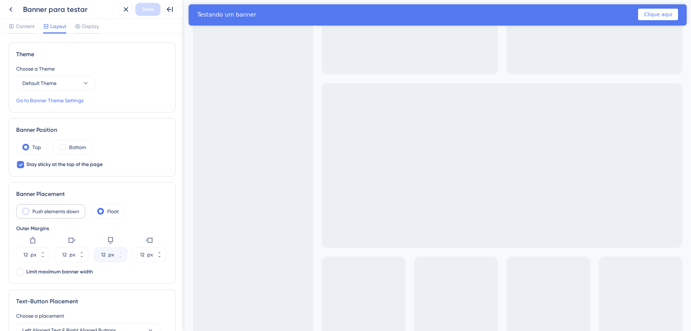
click at [48, 216] on div "Push elements down" at bounding box center [50, 211] width 69 height 14
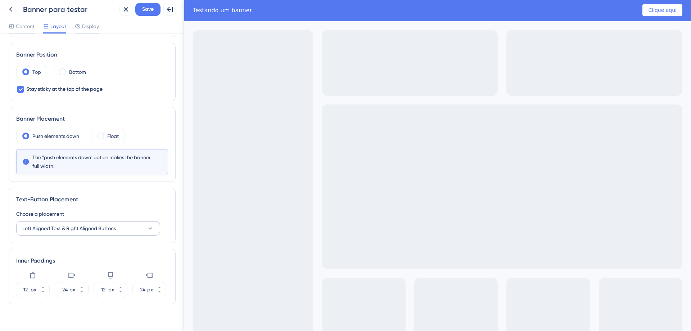
scroll to position [86, 0]
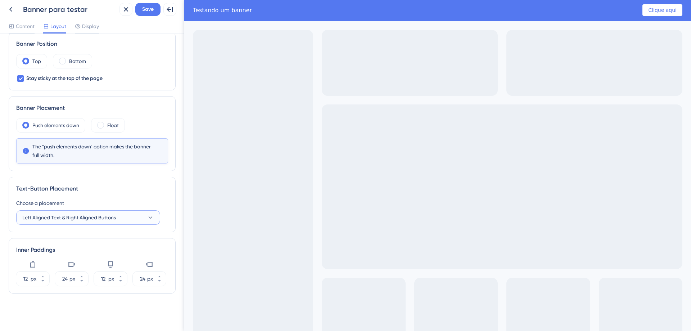
click at [113, 216] on span "Left Aligned Text & Right Aligned Buttons" at bounding box center [69, 217] width 94 height 9
click at [96, 266] on button "Center Aligned Text & Buttons Center Aligned Text & Buttons" at bounding box center [88, 268] width 135 height 14
click at [93, 218] on button "Center Aligned Text & Buttons" at bounding box center [88, 217] width 144 height 14
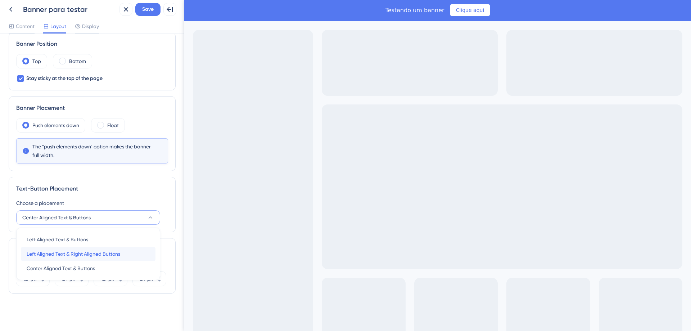
click at [85, 255] on span "Left Aligned Text & Right Aligned Buttons" at bounding box center [74, 254] width 94 height 9
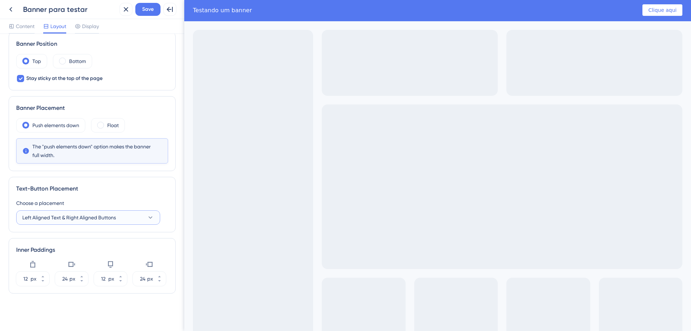
click at [86, 217] on span "Left Aligned Text & Right Aligned Buttons" at bounding box center [69, 217] width 94 height 9
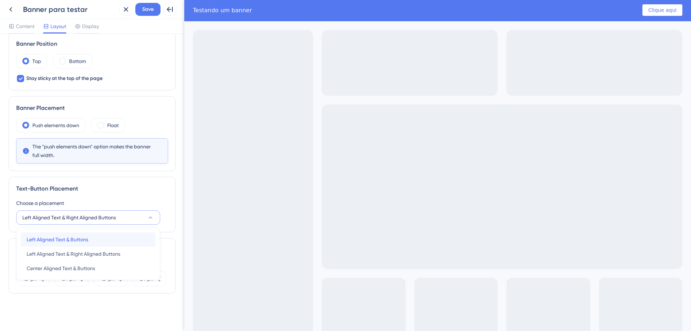
click at [79, 239] on span "Left Aligned Text & Buttons" at bounding box center [58, 239] width 62 height 9
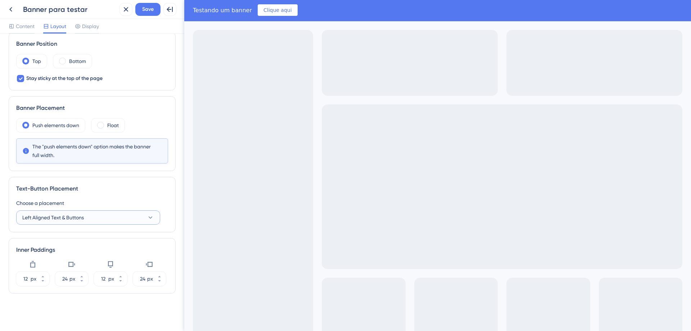
click at [79, 220] on span "Left Aligned Text & Buttons" at bounding box center [53, 217] width 62 height 9
click at [79, 272] on span "Center Aligned Text & Buttons" at bounding box center [61, 268] width 68 height 9
click at [151, 266] on icon at bounding box center [150, 264] width 5 height 5
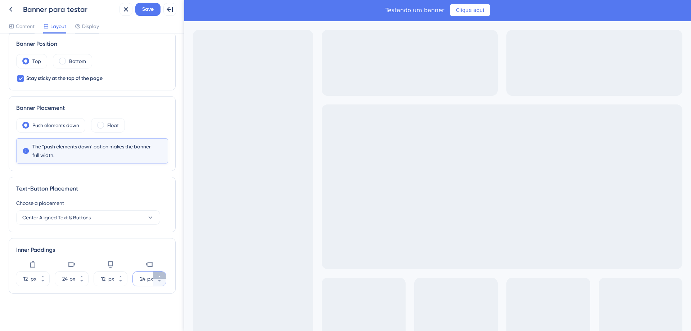
click at [158, 276] on icon at bounding box center [159, 276] width 4 height 4
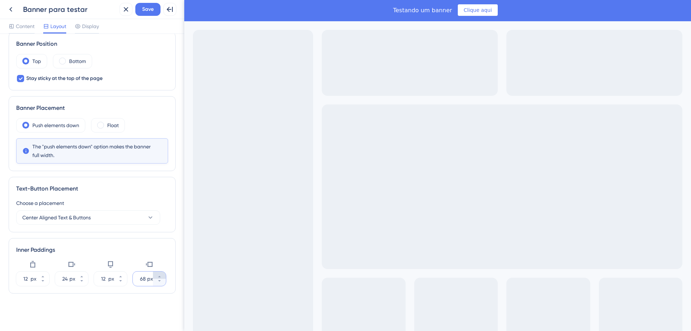
click at [158, 276] on icon at bounding box center [159, 276] width 4 height 4
type input "69"
click at [120, 276] on icon at bounding box center [120, 276] width 3 height 1
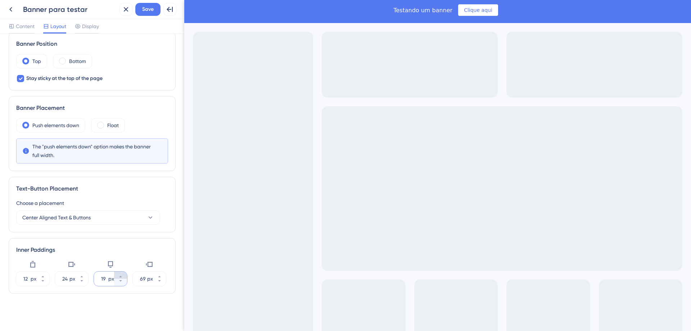
click at [120, 276] on icon at bounding box center [120, 276] width 3 height 1
type input "20"
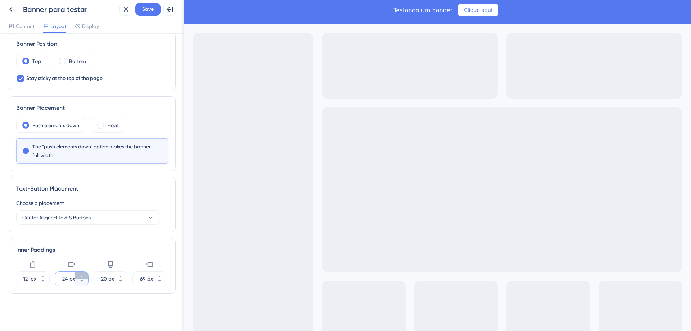
click at [80, 275] on icon at bounding box center [82, 276] width 4 height 4
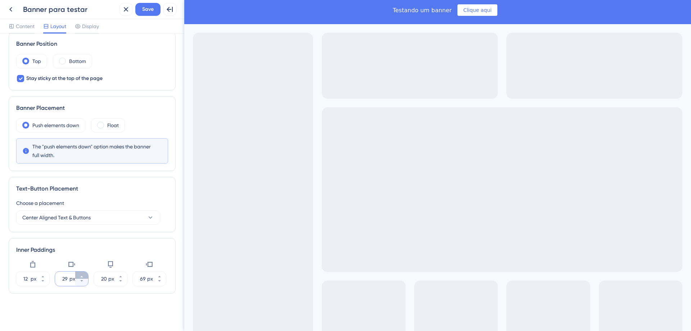
click at [80, 275] on icon at bounding box center [82, 276] width 4 height 4
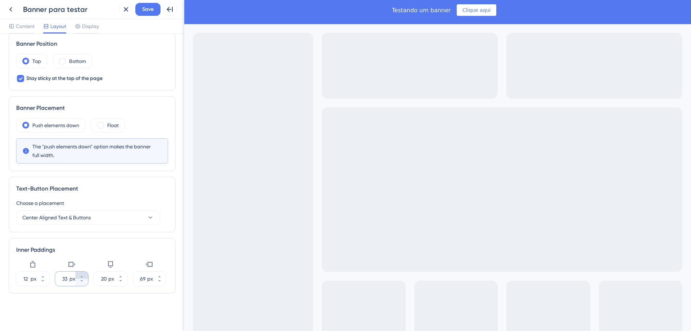
type input "34"
click at [45, 275] on icon at bounding box center [43, 276] width 4 height 4
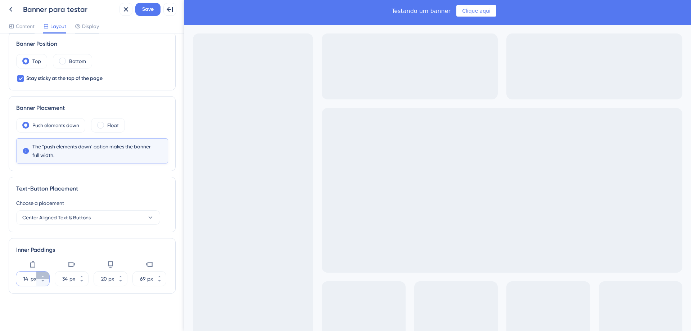
click at [45, 275] on icon at bounding box center [43, 276] width 4 height 4
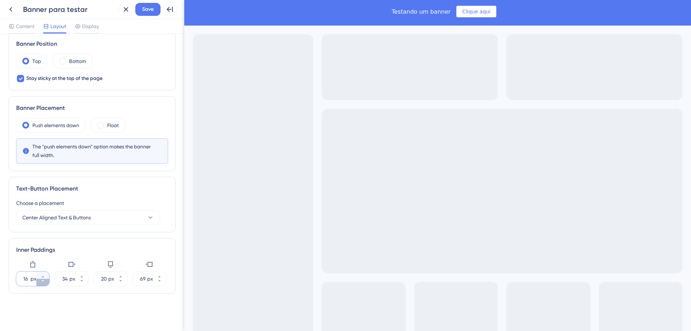
click at [45, 282] on icon at bounding box center [43, 281] width 4 height 4
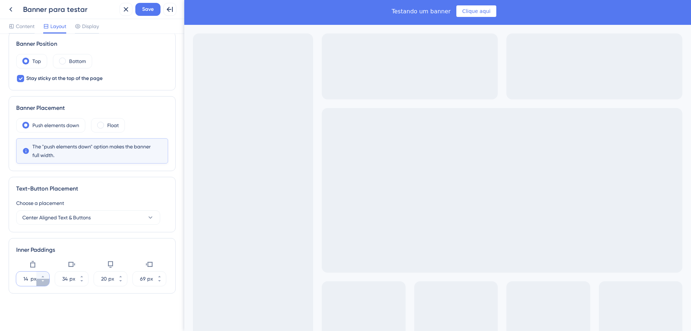
click at [45, 282] on icon at bounding box center [43, 281] width 4 height 4
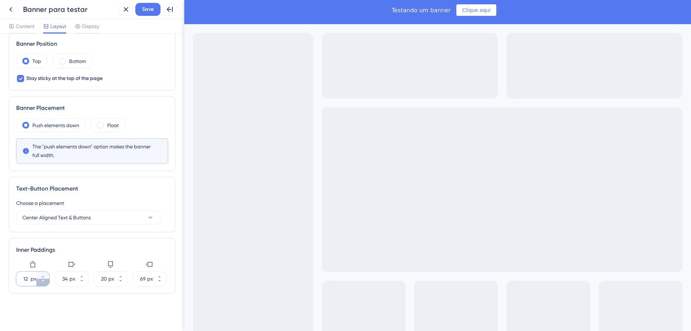
click at [45, 282] on icon at bounding box center [43, 281] width 4 height 4
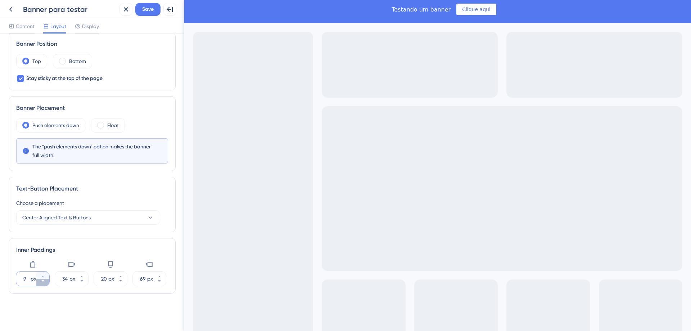
click at [45, 282] on icon at bounding box center [43, 281] width 4 height 4
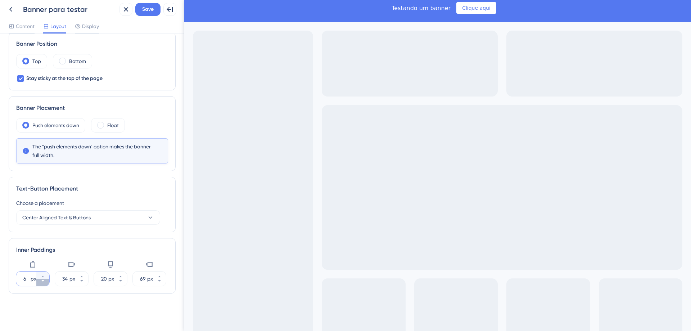
click at [45, 282] on icon at bounding box center [43, 281] width 4 height 4
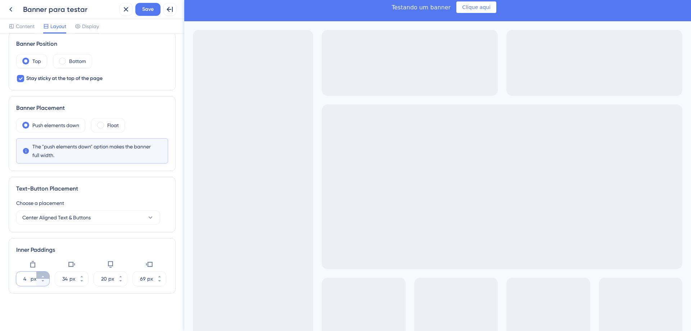
click at [46, 275] on button "4 px" at bounding box center [42, 275] width 13 height 7
click at [46, 275] on button "5 px" at bounding box center [42, 275] width 13 height 7
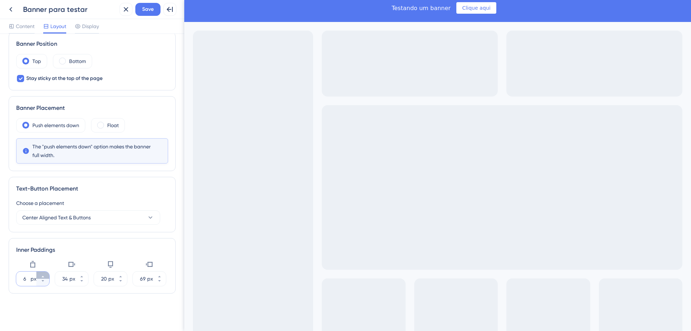
click at [46, 275] on button "6 px" at bounding box center [42, 275] width 13 height 7
click at [46, 275] on button "7 px" at bounding box center [42, 275] width 13 height 7
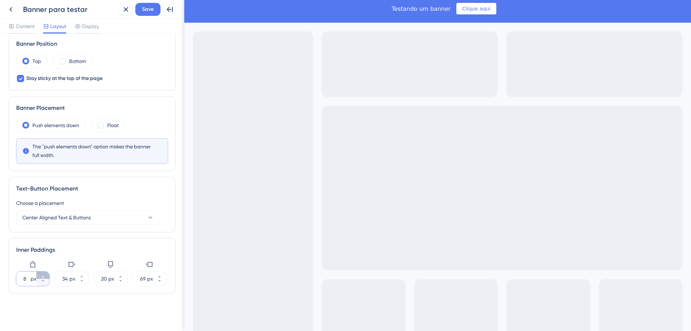
click at [46, 275] on button "8 px" at bounding box center [42, 275] width 13 height 7
type input "9"
click at [83, 276] on icon at bounding box center [82, 276] width 4 height 4
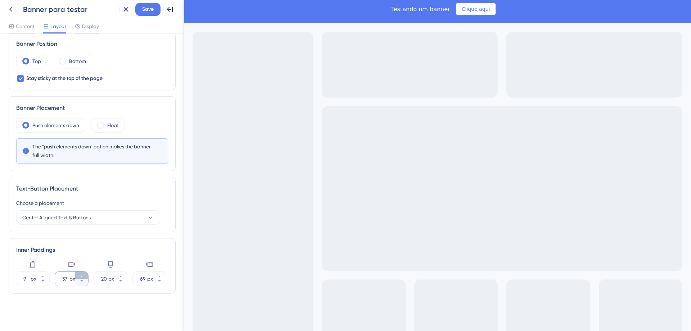
click at [83, 276] on icon at bounding box center [82, 276] width 4 height 4
click at [84, 283] on button "21 px" at bounding box center [81, 282] width 13 height 7
type input "20"
click at [158, 279] on icon at bounding box center [159, 281] width 4 height 4
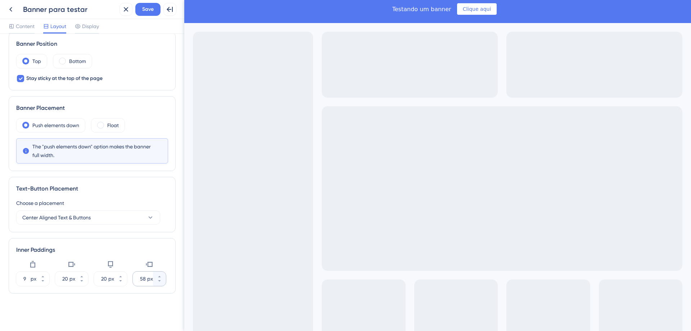
click at [146, 279] on div "58 px" at bounding box center [143, 279] width 20 height 14
click at [146, 279] on input "58" at bounding box center [143, 278] width 6 height 9
click at [146, 279] on div "58 px" at bounding box center [143, 279] width 20 height 14
click at [146, 279] on input "58" at bounding box center [143, 278] width 6 height 9
click at [146, 279] on div "58 px" at bounding box center [143, 279] width 20 height 14
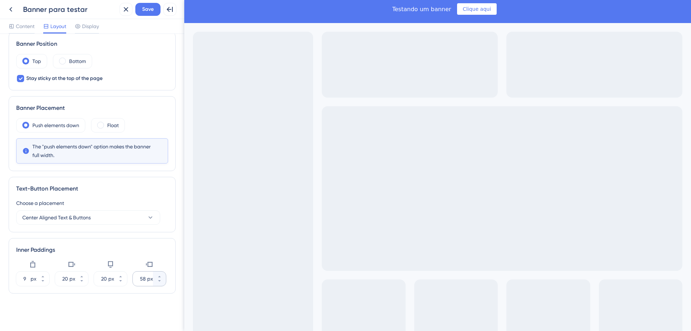
click at [146, 279] on input "58" at bounding box center [143, 278] width 6 height 9
click at [146, 279] on div "58 px" at bounding box center [143, 279] width 20 height 14
click at [146, 279] on input "58" at bounding box center [143, 278] width 6 height 9
type input "400"
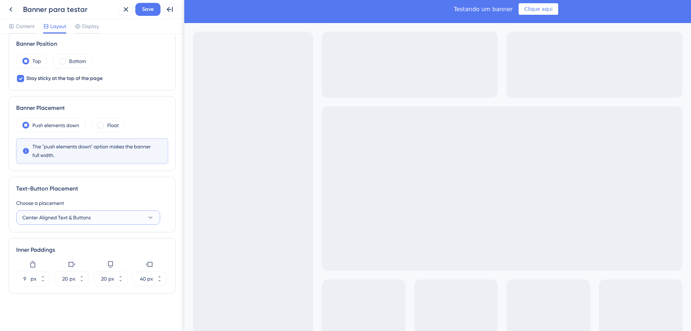
click at [94, 222] on button "Center Aligned Text & Buttons" at bounding box center [88, 217] width 144 height 14
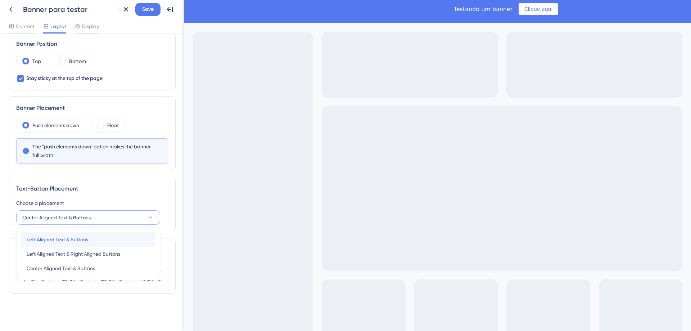
click at [74, 238] on span "Left Aligned Text & Buttons" at bounding box center [58, 239] width 62 height 9
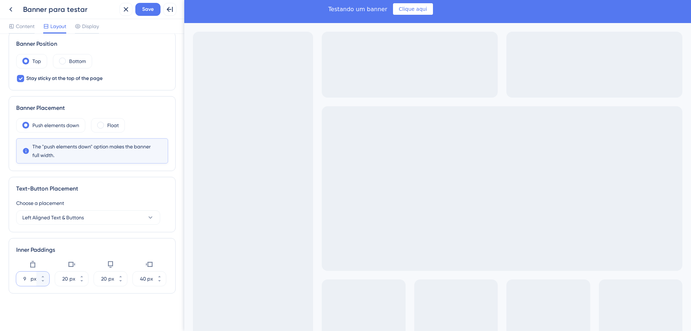
click at [26, 280] on input "9" at bounding box center [26, 278] width 6 height 9
drag, startPoint x: 23, startPoint y: 280, endPoint x: 33, endPoint y: 281, distance: 10.5
click at [33, 281] on div "9 px" at bounding box center [26, 279] width 20 height 14
drag, startPoint x: 25, startPoint y: 281, endPoint x: 19, endPoint y: 282, distance: 6.2
click at [23, 282] on input "9" at bounding box center [26, 278] width 6 height 9
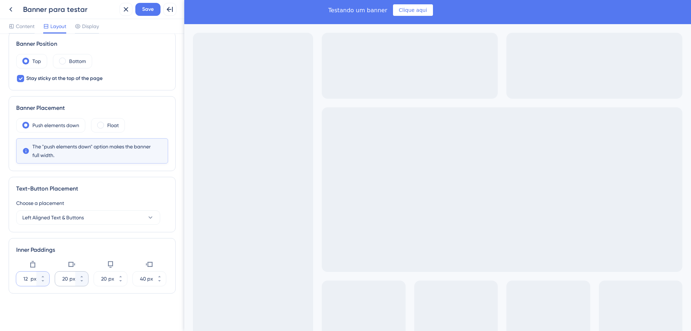
type input "12"
click at [69, 280] on div "20 px" at bounding box center [65, 279] width 20 height 14
click at [68, 280] on input "20" at bounding box center [65, 278] width 6 height 9
type input "12"
click at [106, 281] on input "20" at bounding box center [104, 278] width 6 height 9
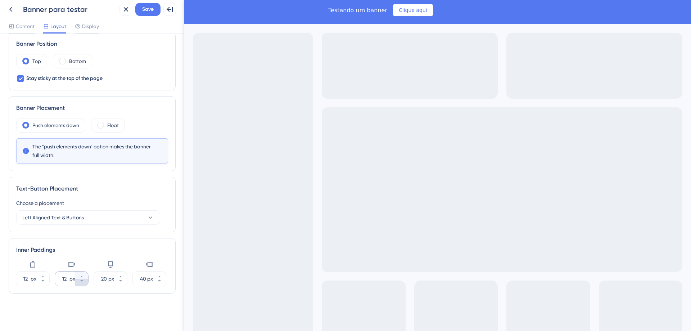
drag, startPoint x: 92, startPoint y: 279, endPoint x: 76, endPoint y: 279, distance: 15.5
click at [76, 279] on div "12 px 12 px 20 px 400 px" at bounding box center [92, 273] width 152 height 26
click at [104, 281] on input "20" at bounding box center [104, 278] width 6 height 9
drag, startPoint x: 108, startPoint y: 280, endPoint x: 101, endPoint y: 280, distance: 6.9
click at [101, 280] on div "20 px" at bounding box center [104, 279] width 20 height 14
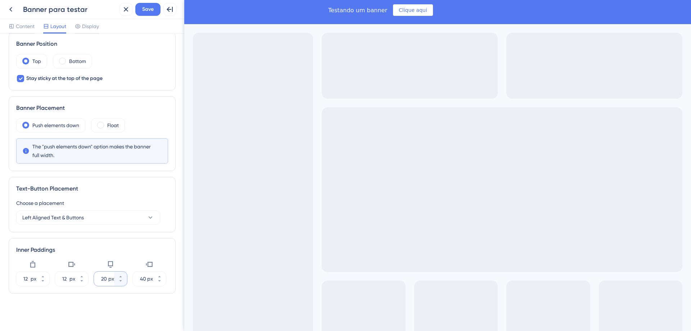
drag, startPoint x: 102, startPoint y: 280, endPoint x: 107, endPoint y: 280, distance: 4.3
click at [107, 280] on input "20" at bounding box center [104, 278] width 6 height 9
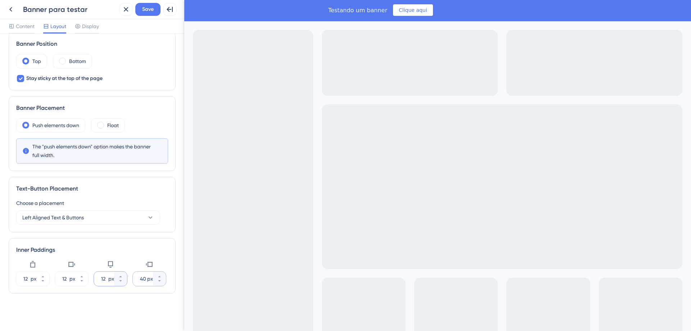
type input "12"
click at [144, 279] on input "400" at bounding box center [143, 278] width 6 height 9
click at [145, 279] on input "400" at bounding box center [143, 278] width 6 height 9
drag, startPoint x: 140, startPoint y: 281, endPoint x: 148, endPoint y: 281, distance: 7.2
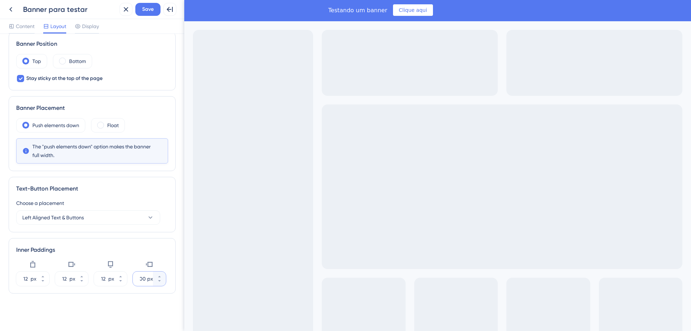
click at [146, 281] on input "400" at bounding box center [143, 278] width 6 height 9
type input "12"
click at [86, 214] on button "Left Aligned Text & Buttons" at bounding box center [88, 217] width 144 height 14
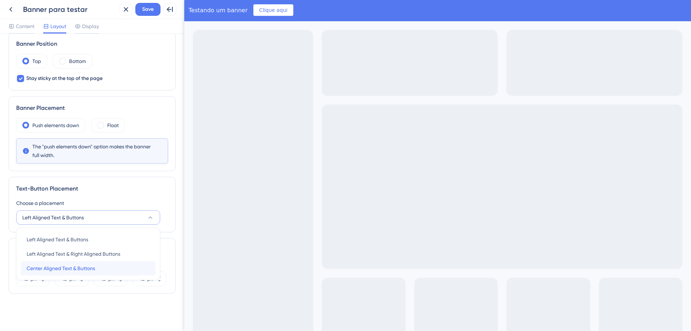
click at [76, 268] on span "Center Aligned Text & Buttons" at bounding box center [61, 268] width 68 height 9
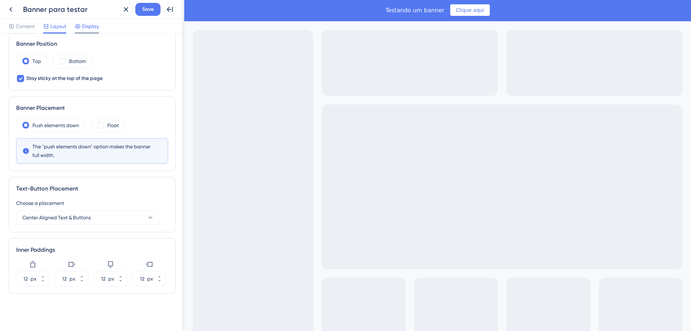
click at [96, 30] on span "Display" at bounding box center [90, 26] width 17 height 9
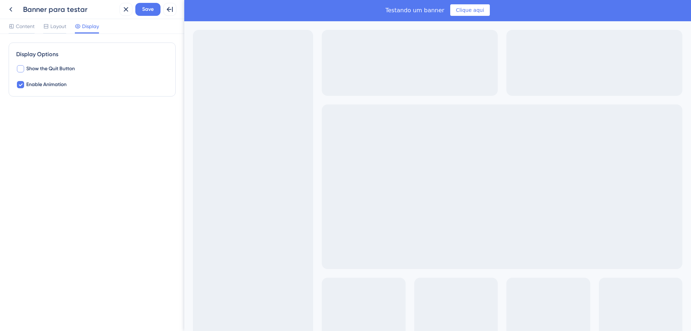
click at [68, 69] on span "Show the Quit Button" at bounding box center [50, 68] width 49 height 9
checkbox input "false"
click at [60, 85] on span "Enable Animation" at bounding box center [46, 84] width 40 height 9
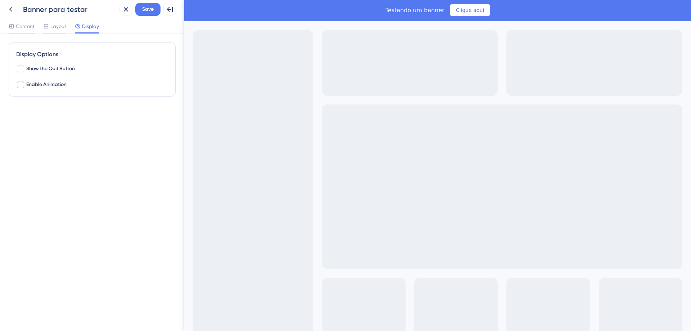
checkbox input "true"
click at [29, 31] on div "Content" at bounding box center [22, 28] width 26 height 12
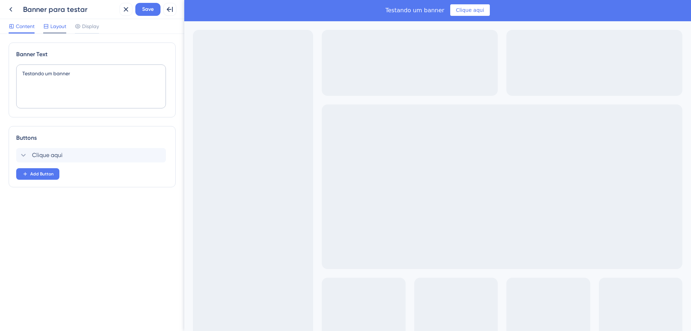
click at [53, 29] on span "Layout" at bounding box center [58, 26] width 16 height 9
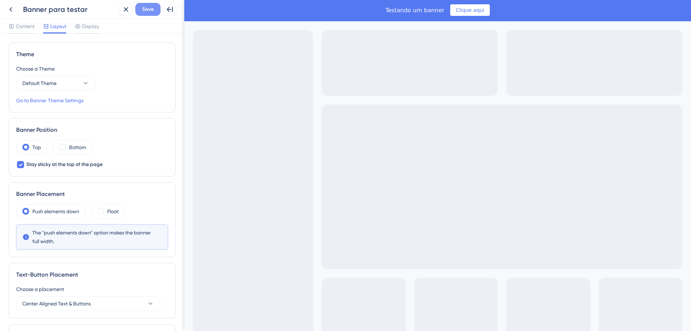
click at [147, 8] on span "Save" at bounding box center [148, 9] width 12 height 9
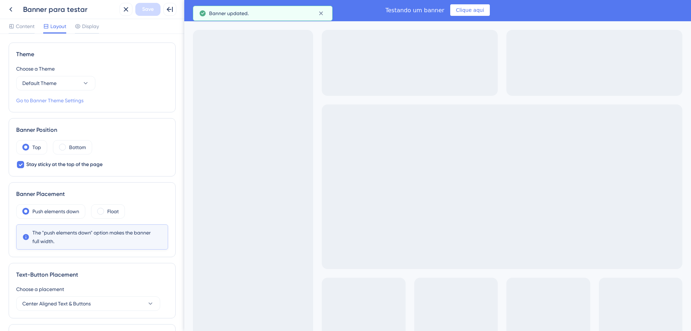
click at [52, 100] on link "Go to Banner Theme Settings" at bounding box center [49, 100] width 67 height 9
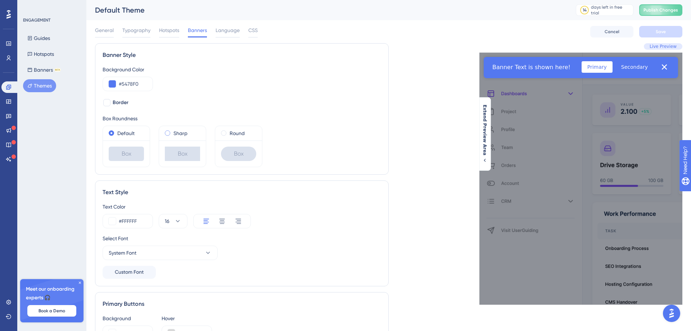
click at [182, 134] on label "Sharp" at bounding box center [181, 133] width 14 height 9
click at [232, 132] on label "Round" at bounding box center [237, 133] width 15 height 9
click at [124, 131] on label "Default" at bounding box center [125, 133] width 17 height 9
click at [237, 133] on label "Round" at bounding box center [237, 133] width 15 height 9
click at [176, 134] on label "Sharp" at bounding box center [181, 133] width 14 height 9
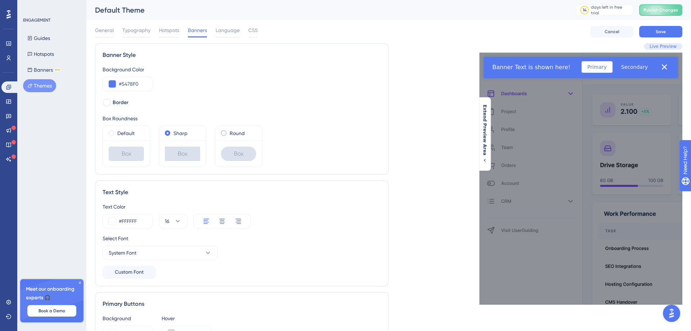
click at [240, 131] on label "Round" at bounding box center [237, 133] width 15 height 9
click at [229, 32] on span "Language" at bounding box center [228, 30] width 24 height 9
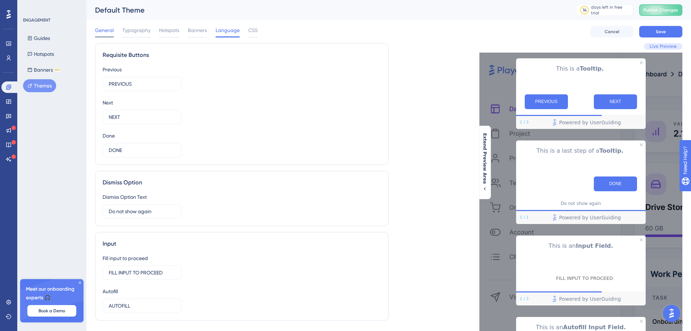
click at [107, 33] on span "General" at bounding box center [104, 30] width 19 height 9
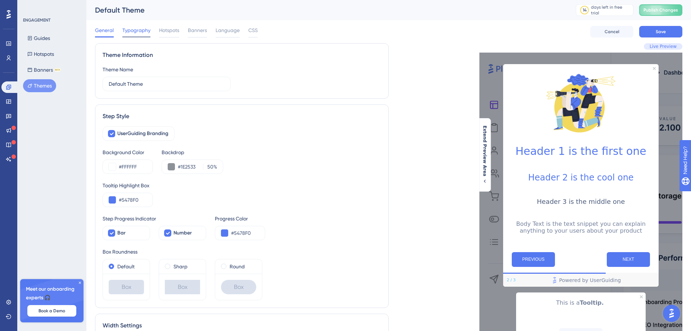
click at [136, 30] on span "Typography" at bounding box center [136, 30] width 28 height 9
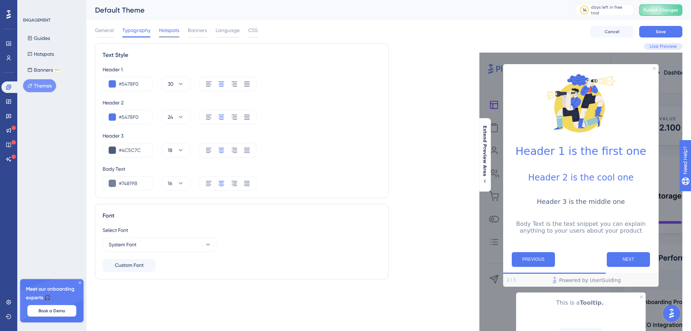
click at [169, 32] on span "Hotspots" at bounding box center [169, 30] width 20 height 9
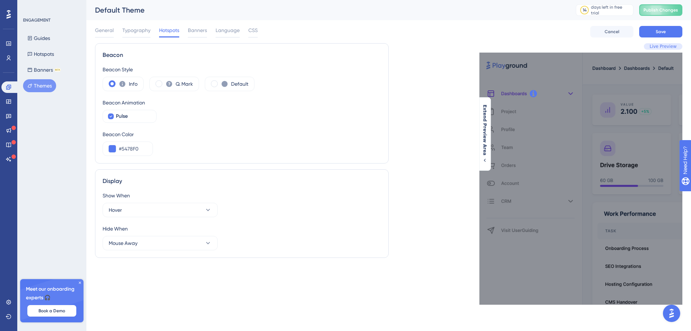
click at [208, 35] on div "General Typography Hotspots Banners Language CSS" at bounding box center [176, 32] width 163 height 12
click at [204, 32] on span "Banners" at bounding box center [197, 30] width 19 height 9
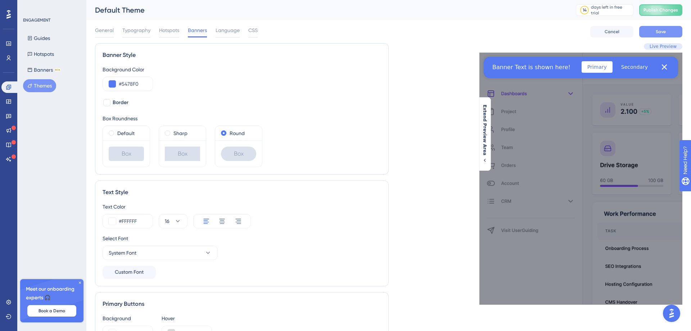
click at [672, 30] on button "Save" at bounding box center [661, 32] width 43 height 12
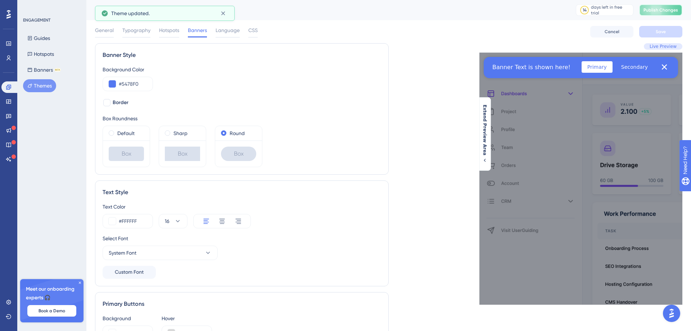
click at [667, 11] on button "Publish Changes" at bounding box center [661, 10] width 43 height 12
click at [143, 84] on input "#5478F0" at bounding box center [133, 84] width 28 height 9
click at [113, 84] on button at bounding box center [112, 83] width 7 height 7
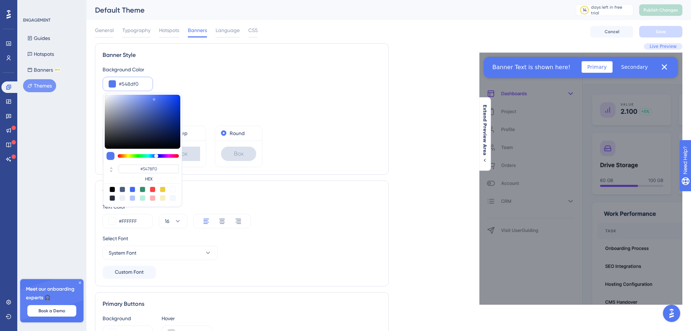
type input "#5466f0"
type input "#5466F0"
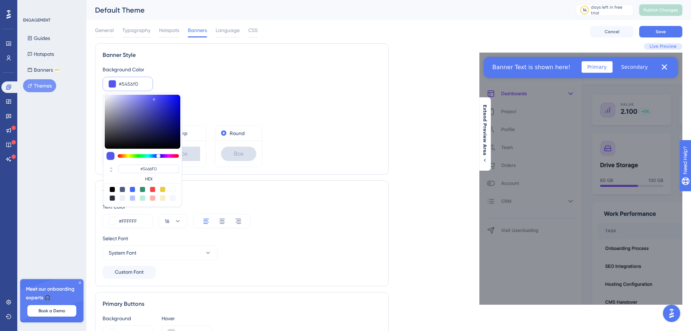
type input "#5d54f0"
type input "#5456F0"
type input "#7e54f0"
type input "#7E54F0"
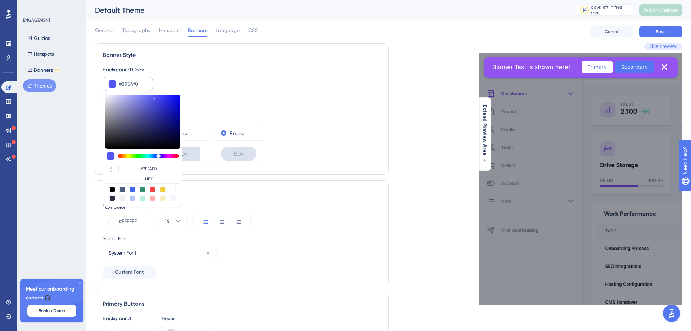
type input "#9454f0"
type input "#9454F0"
type input "#b054f0"
type input "#B054F0"
type input "#d154f0"
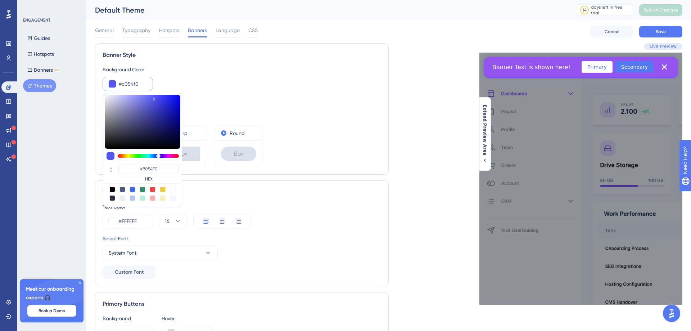
type input "#C654F0"
type input "#d654f0"
type input "#D154F0"
type input "#dc54f0"
type input "#D654F0"
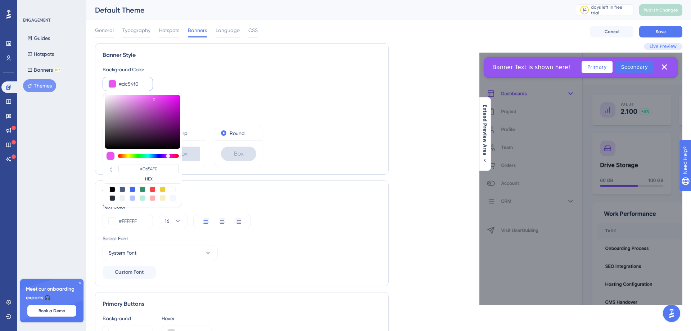
type input "#e754f0"
type input "#E754F0"
type input "#ec54f0"
type input "#EC54F0"
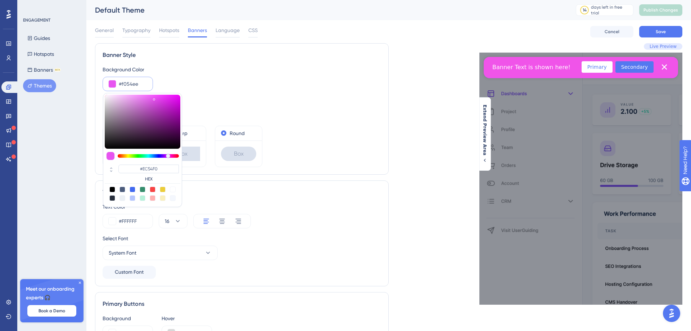
type input "#f054e9"
type input "#F054E9"
type input "#f054de"
type input "#F054DE"
type input "#f054cd"
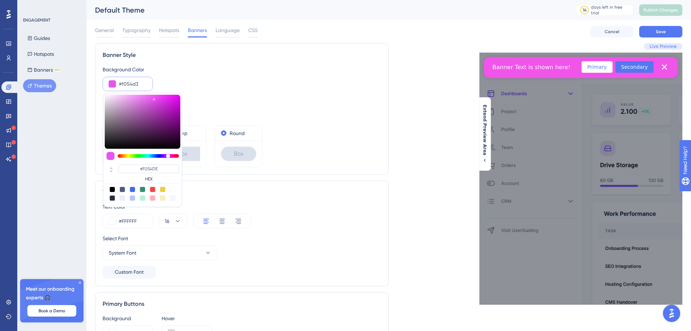
type input "#F054D3"
type input "#f054c2"
type input "#F054C2"
type input "#f054bd"
type input "#F054BD"
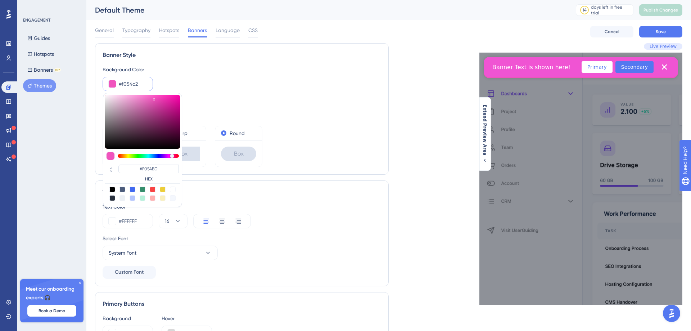
type input "#f054d3"
type input "#F054D3"
type input "#f054de"
type input "#F054D8"
type input "#f054e9"
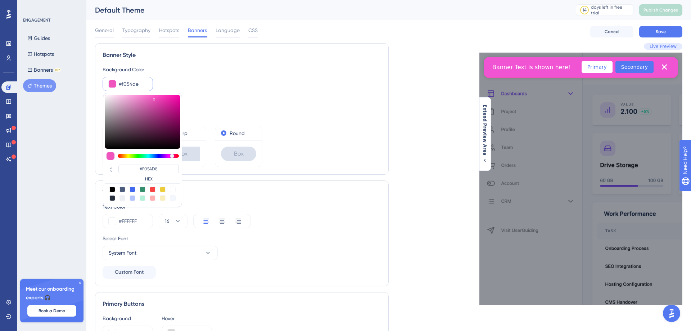
type input "#F054E9"
type input "#f054ee"
type input "#F054EE"
type input "#e754f0"
type input "#E754F0"
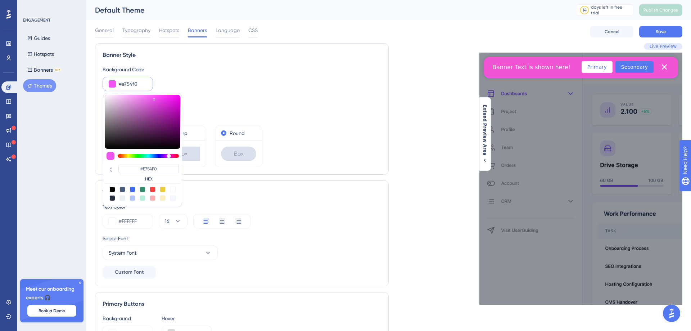
type input "#e154f0"
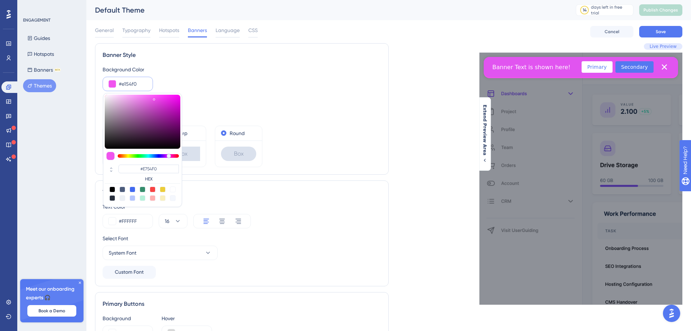
type input "#E154F0"
type input "#c654f0"
type input "#C654F0"
type input "#9f54f0"
type input "#B054F0"
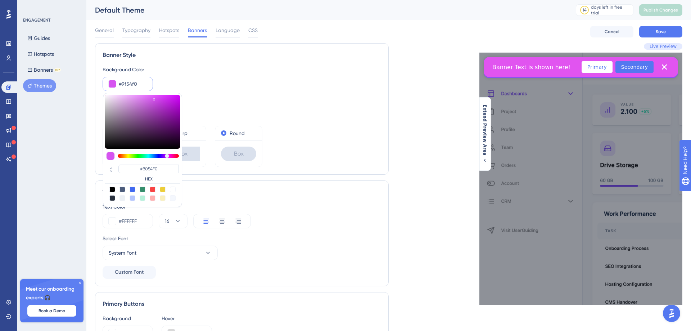
type input "#8954f0"
type input "#8954F0"
type input "#6354f0"
type input "#7954F0"
type input "#5471f0"
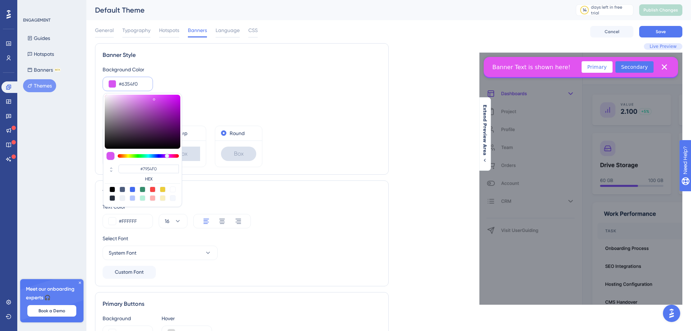
type input "#6354F0"
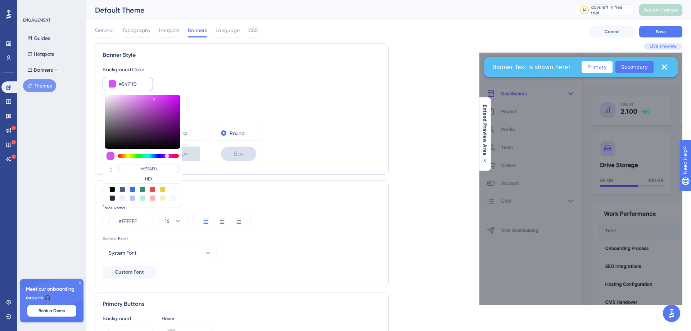
type input "#54bef0"
type input "#54BEF0"
type input "#54f09d"
type input "#54F09D"
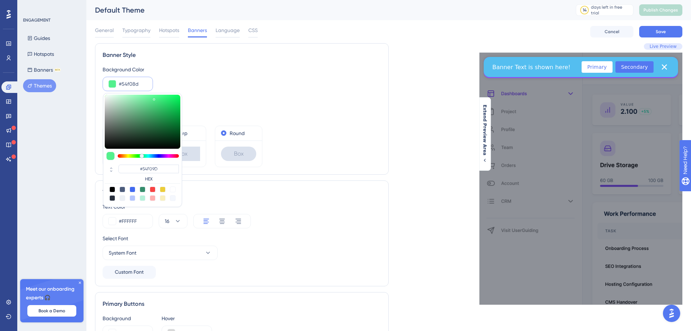
type input "#54f07c"
type input "#54F08D"
type input "#58f054"
type input "#54F07C"
type input "#89f054"
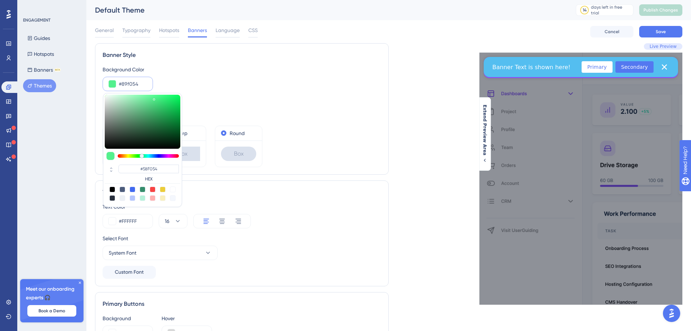
type input "#89F054"
type input "#bbf054"
type input "#AAF054"
type input "#d1f054"
type input "#D1F054"
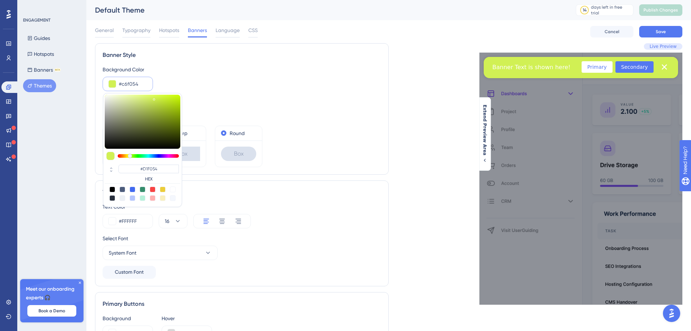
type input "#bbf054"
type input "#BBF054"
type input "#89f054"
type input "#8FF054"
type input "#84f054"
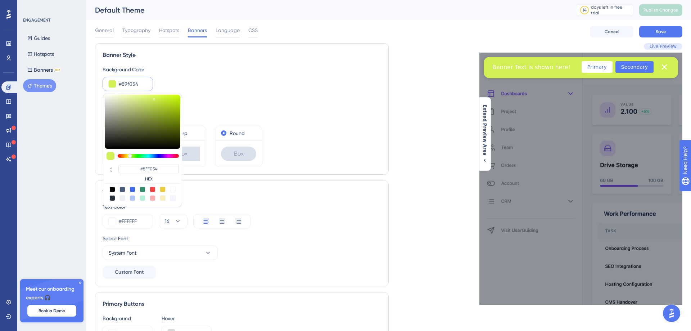
type input "#84F054"
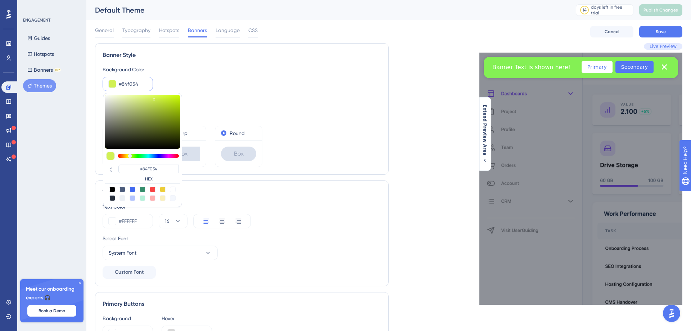
type input "#79f054"
type input "#79F054"
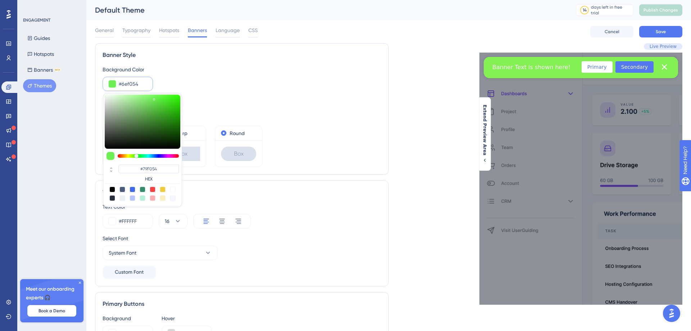
type input "#63f054"
type input "#63F054"
type input "#58f054"
type input "#5DF054"
type input "#54f05b"
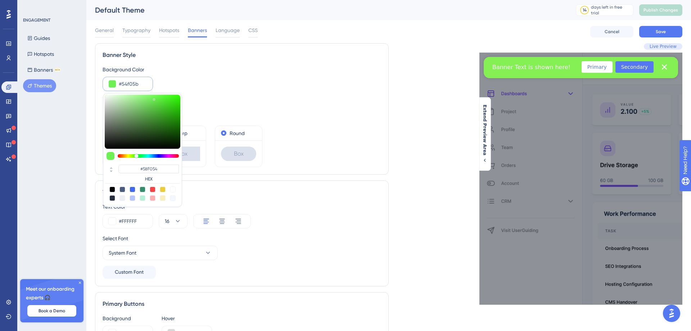
type input "#54F05B"
type input "#54f06c"
type input "#54F06C"
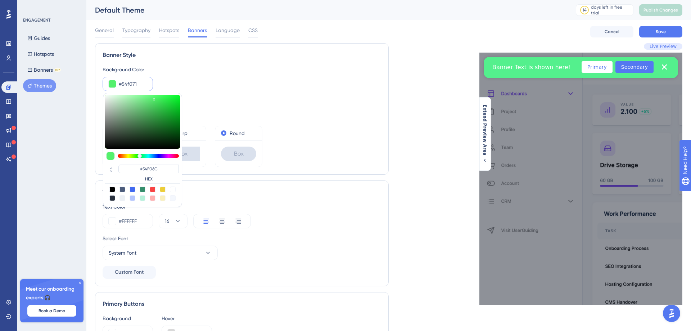
type input "#54f0a8"
type input "#54F08D"
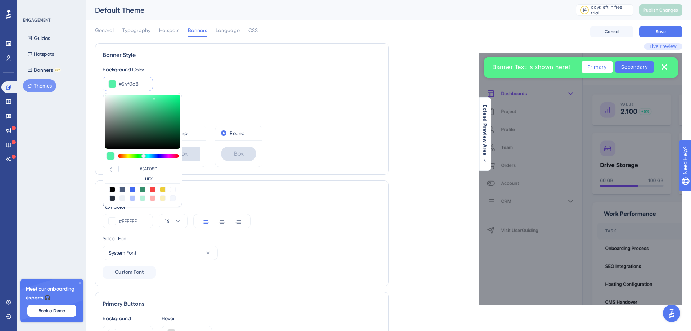
type input "#54f0b3"
type input "#54F0B3"
type input "#54f0c9"
type input "#54F0C9"
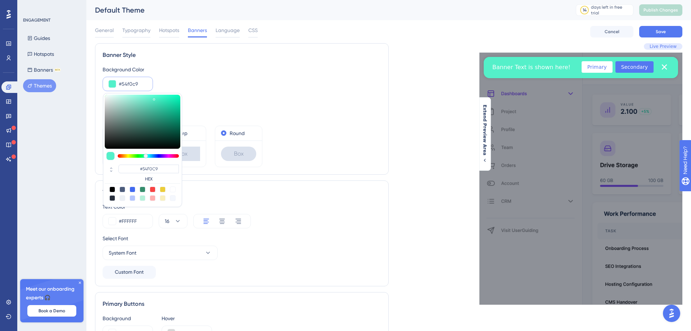
type input "#54f0cf"
type input "#54F0CF"
type input "#54f0c4"
type input "#54F0C4"
type input "#54f0b3"
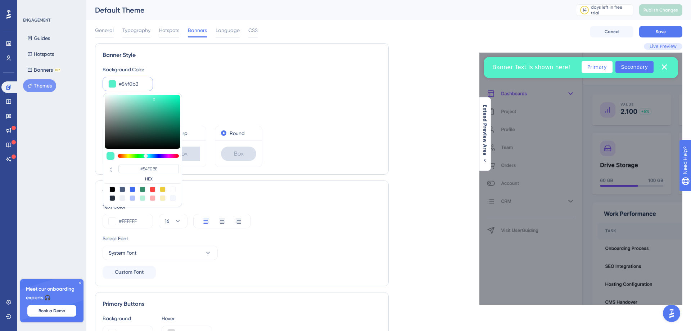
type input "#54F0B3"
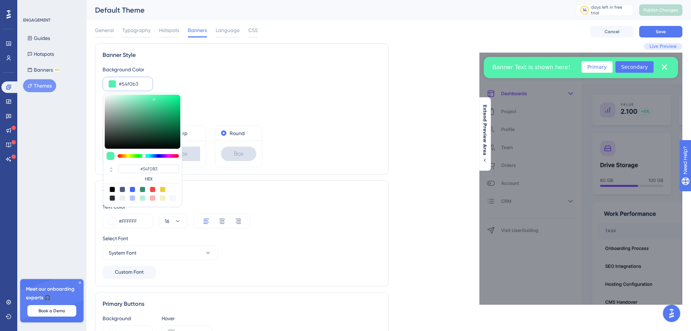
type input "#54f0ae"
type input "#54F0AE"
type input "#54f0a8"
type input "#54F0A8"
type input "#54f09d"
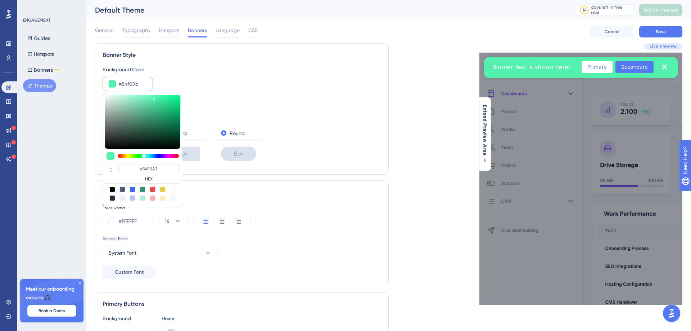
type input "#54F09D"
type input "#54f092"
type input "#54F092"
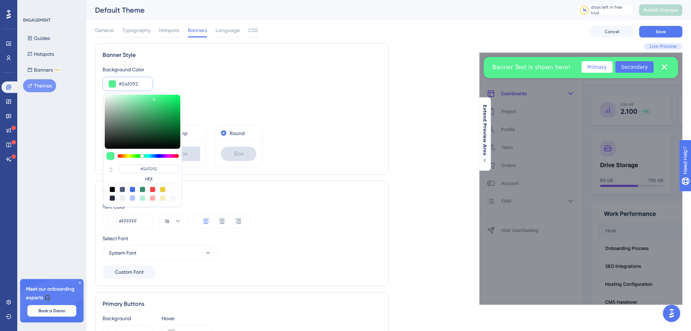
drag, startPoint x: 159, startPoint y: 155, endPoint x: 142, endPoint y: 156, distance: 16.9
click at [142, 156] on div at bounding box center [142, 156] width 4 height 4
click at [242, 102] on div "Border" at bounding box center [242, 102] width 279 height 9
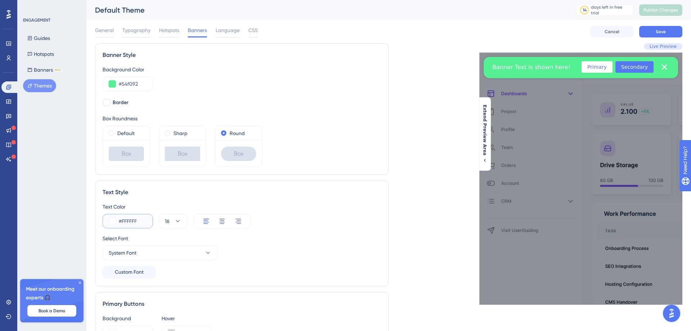
click at [140, 224] on input "#FFFFFF" at bounding box center [133, 221] width 28 height 9
click at [132, 222] on input "#FFFFFF" at bounding box center [133, 221] width 28 height 9
click at [111, 217] on div "#FFFFFF" at bounding box center [128, 221] width 50 height 14
click at [112, 222] on button at bounding box center [112, 221] width 7 height 7
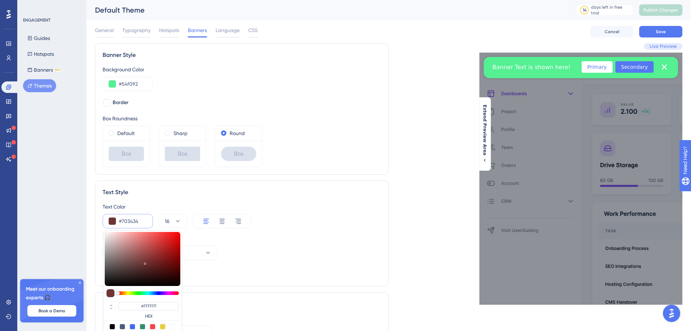
type input "#723b3b"
type input "#723B3B"
type input "#7e6060"
type input "#7E6060"
type input "#5d5151"
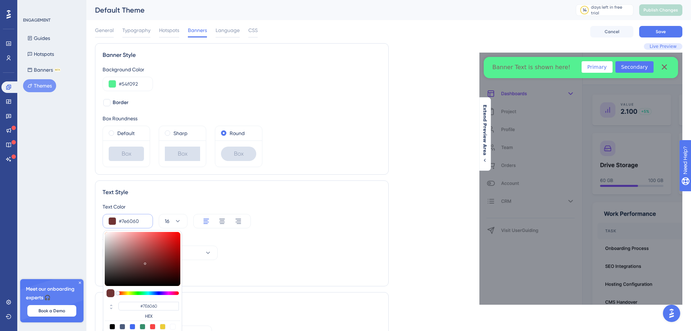
type input "#5D5151"
type input "#353333"
type input "#313030"
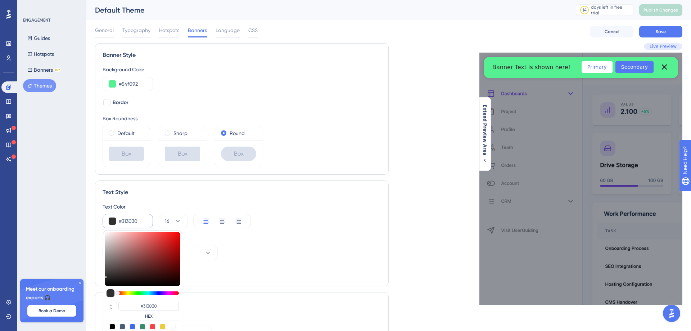
type input "#292929"
type input "#141414"
type input "#131313"
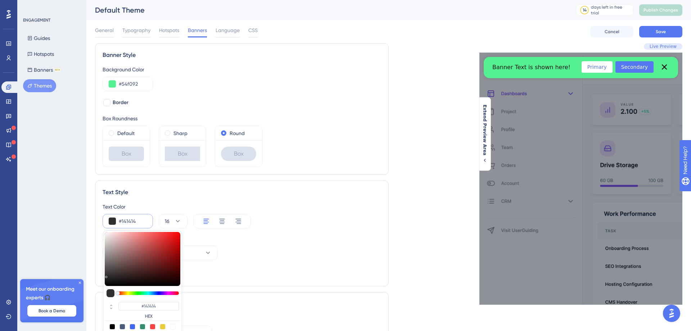
type input "#131313"
drag, startPoint x: 145, startPoint y: 262, endPoint x: 113, endPoint y: 281, distance: 37.3
click at [102, 282] on div "Text Style Text Color #131313 #131313 HEX 16 Select Font System Font Custom Font" at bounding box center [242, 233] width 294 height 106
type input "#111111"
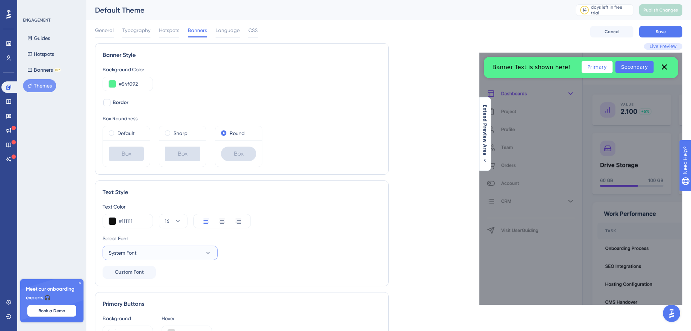
click at [148, 254] on button "System Font" at bounding box center [160, 253] width 115 height 14
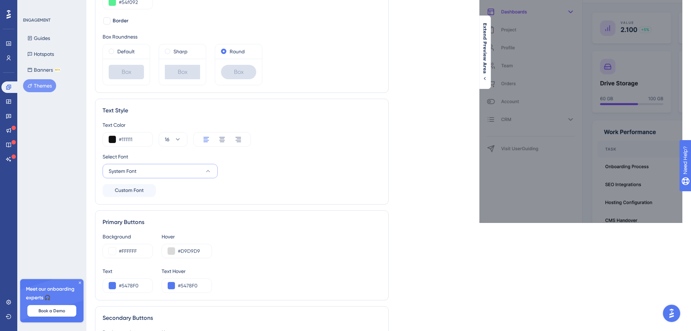
scroll to position [171, 0]
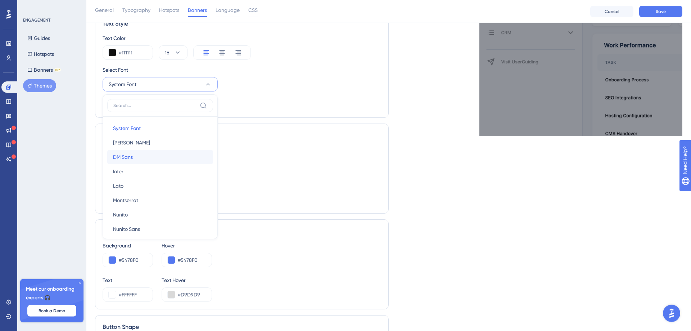
click at [132, 159] on span "DM Sans" at bounding box center [123, 157] width 20 height 9
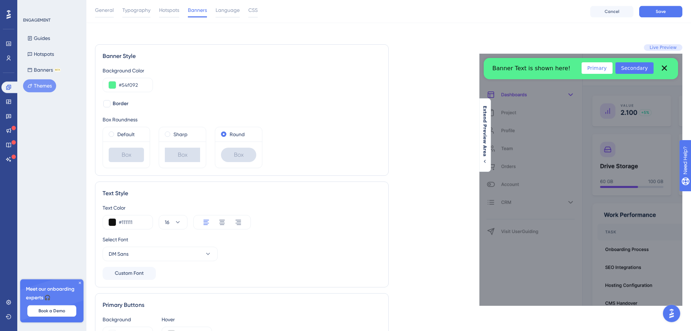
scroll to position [0, 0]
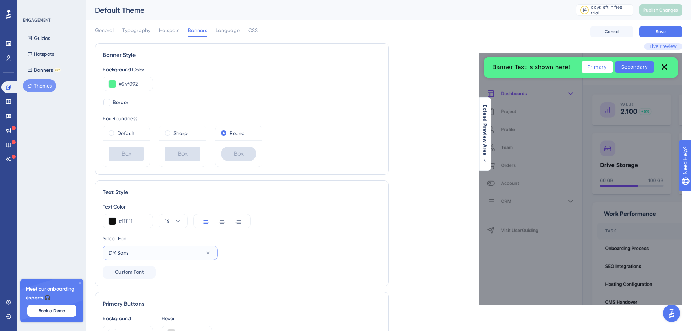
click at [163, 256] on button "DM Sans" at bounding box center [160, 253] width 115 height 14
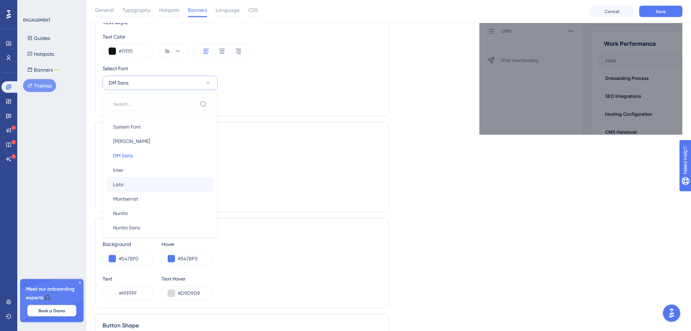
scroll to position [26, 0]
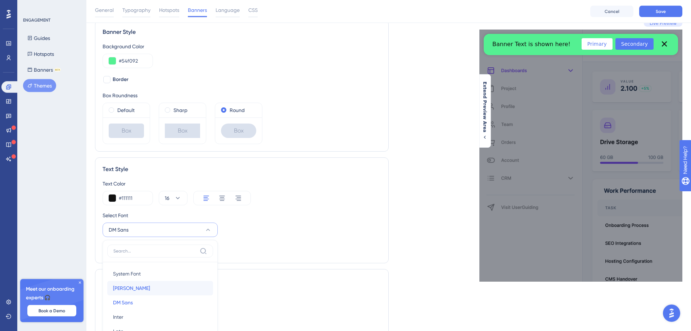
click at [126, 289] on span "[PERSON_NAME]" at bounding box center [131, 288] width 37 height 9
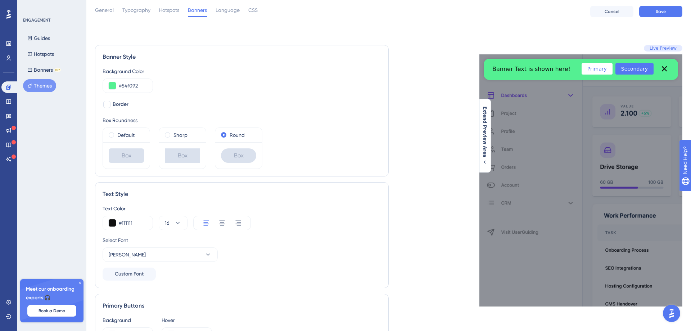
scroll to position [0, 0]
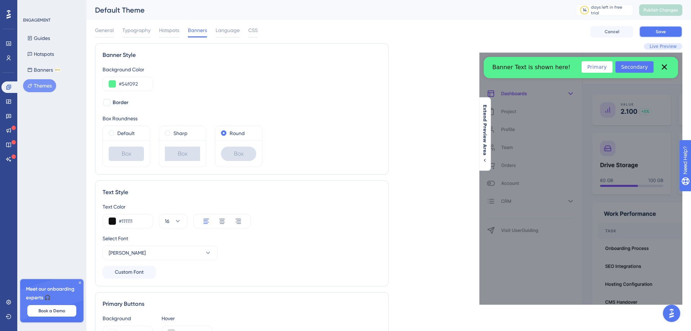
click at [668, 34] on button "Save" at bounding box center [661, 32] width 43 height 12
click at [671, 14] on button "Publish Changes" at bounding box center [661, 10] width 43 height 12
click at [667, 67] on icon "Close banner" at bounding box center [665, 67] width 10 height 10
click at [43, 70] on button "Banners BETA" at bounding box center [44, 69] width 42 height 13
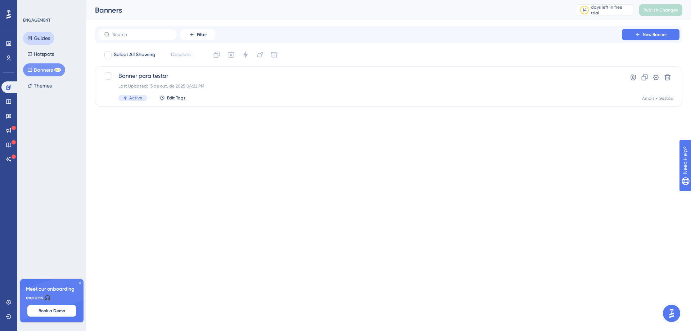
click at [43, 40] on button "Guides" at bounding box center [38, 38] width 31 height 13
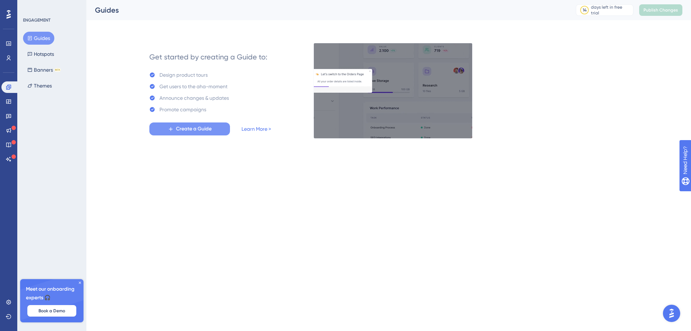
click at [200, 131] on span "Create a Guide" at bounding box center [194, 129] width 36 height 9
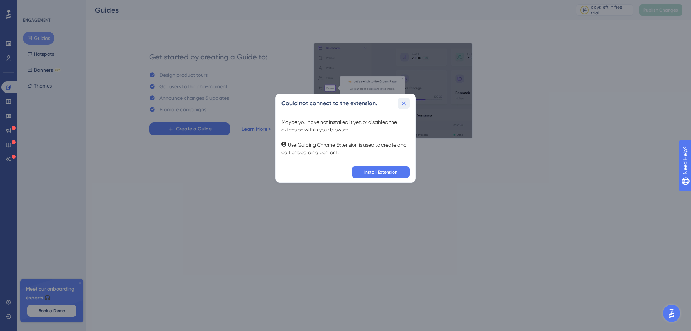
click at [404, 103] on icon at bounding box center [404, 103] width 4 height 4
